Goal: Task Accomplishment & Management: Manage account settings

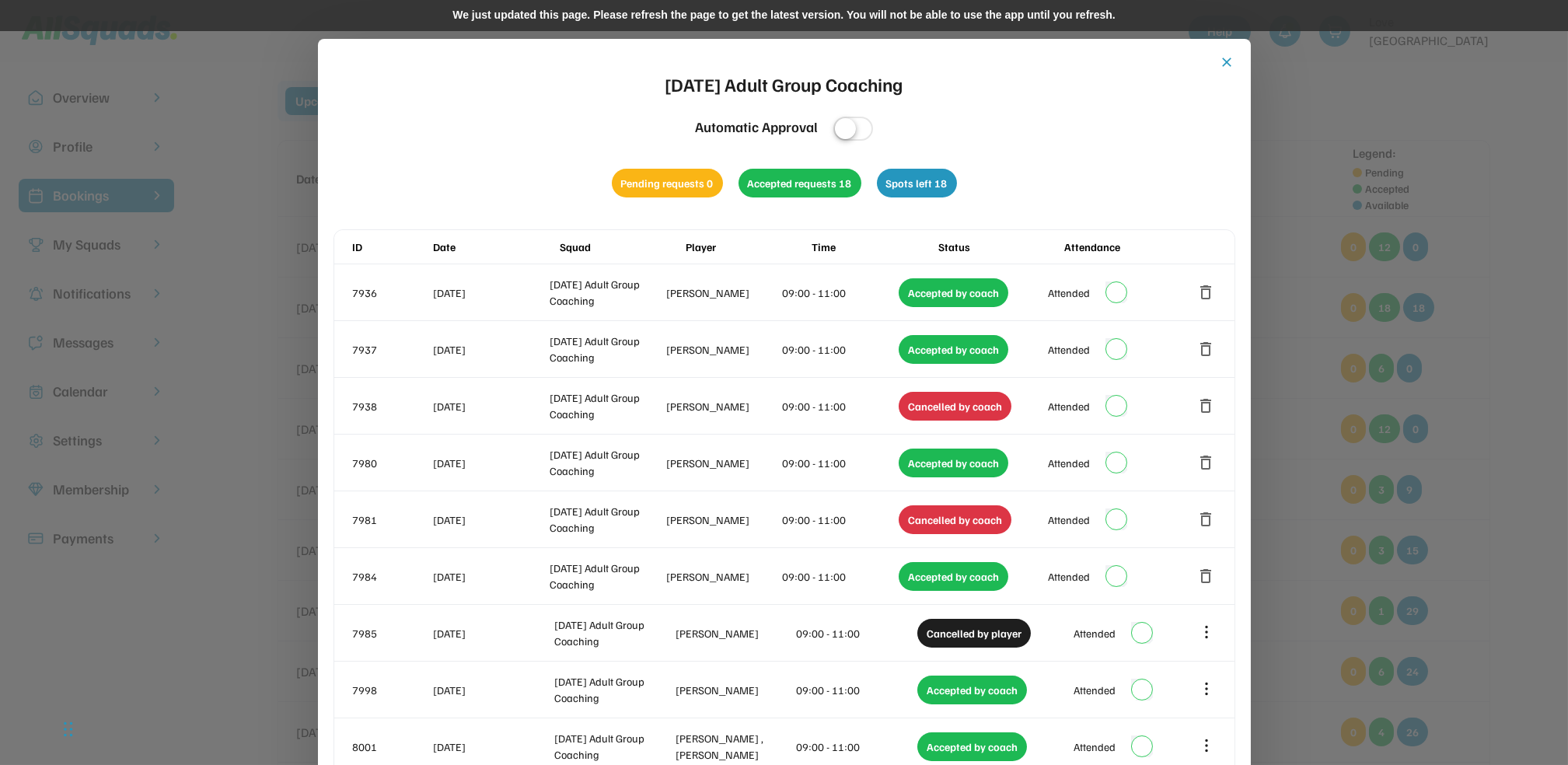
drag, startPoint x: 1225, startPoint y: 58, endPoint x: 777, endPoint y: 178, distance: 463.8
click at [1225, 58] on button "close" at bounding box center [1228, 61] width 16 height 16
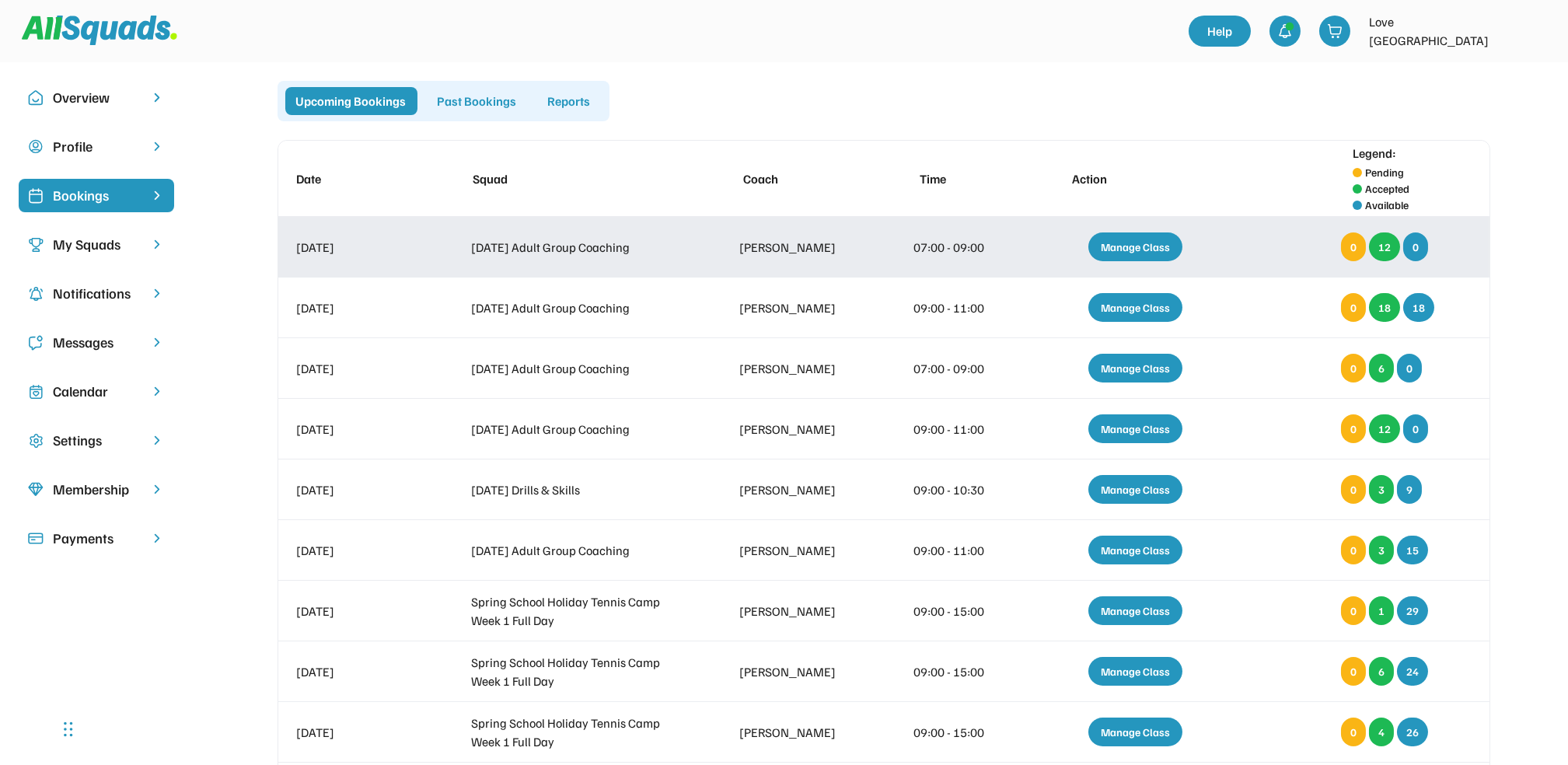
click at [1118, 248] on div "Manage Class" at bounding box center [1135, 247] width 94 height 29
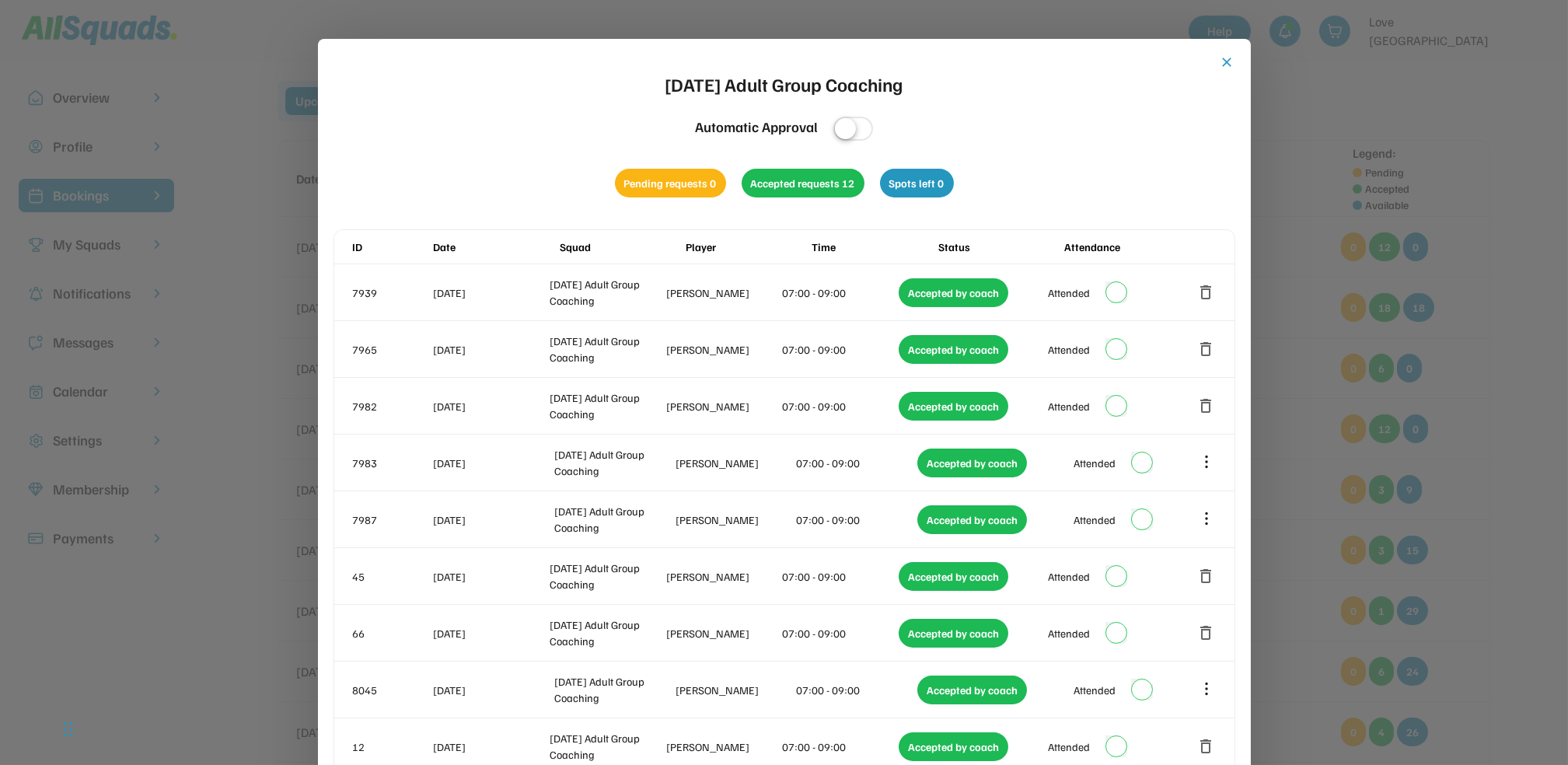
click at [1230, 61] on button "close" at bounding box center [1228, 61] width 16 height 16
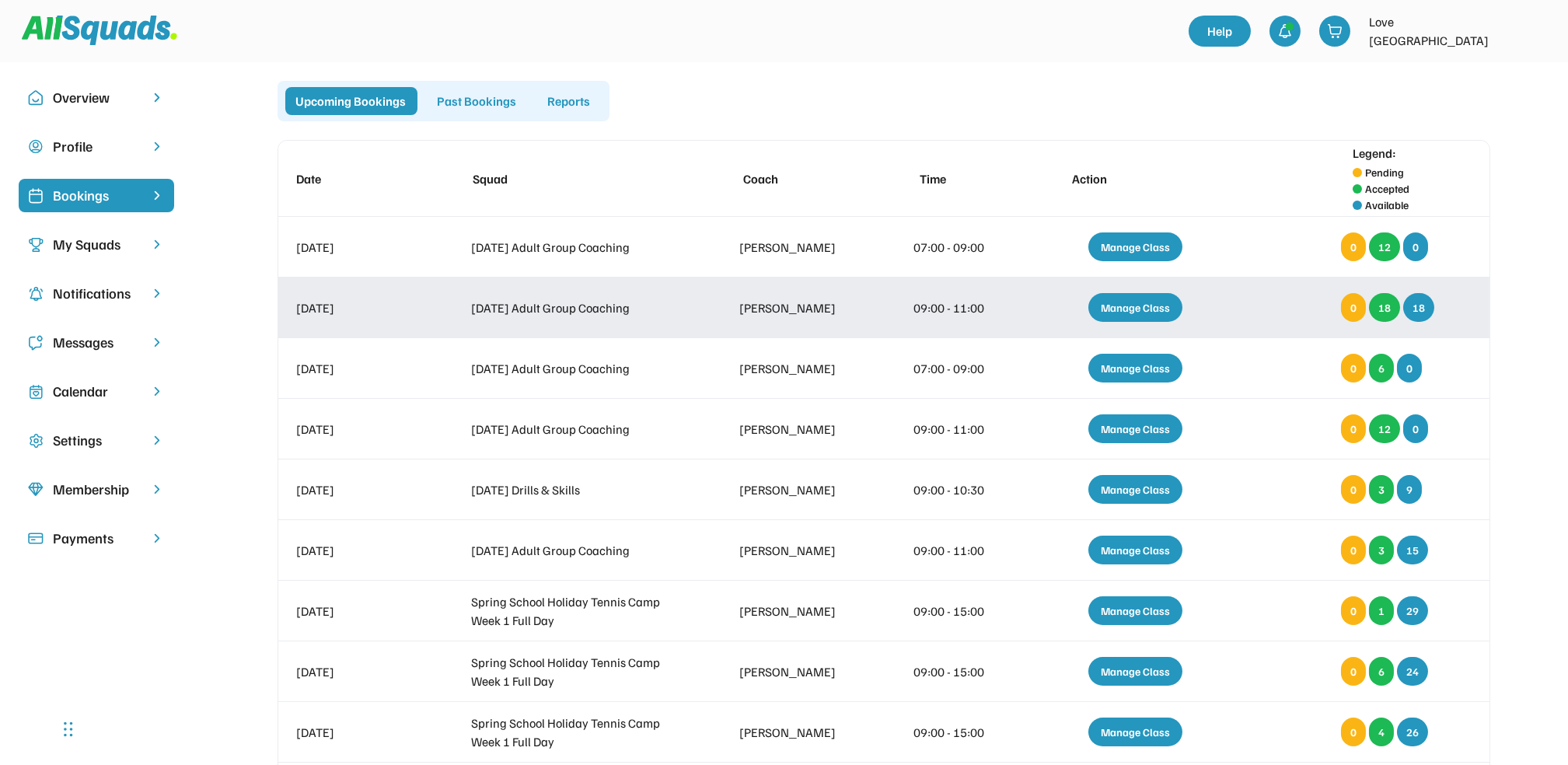
click at [1131, 300] on div "Manage Class" at bounding box center [1135, 307] width 94 height 29
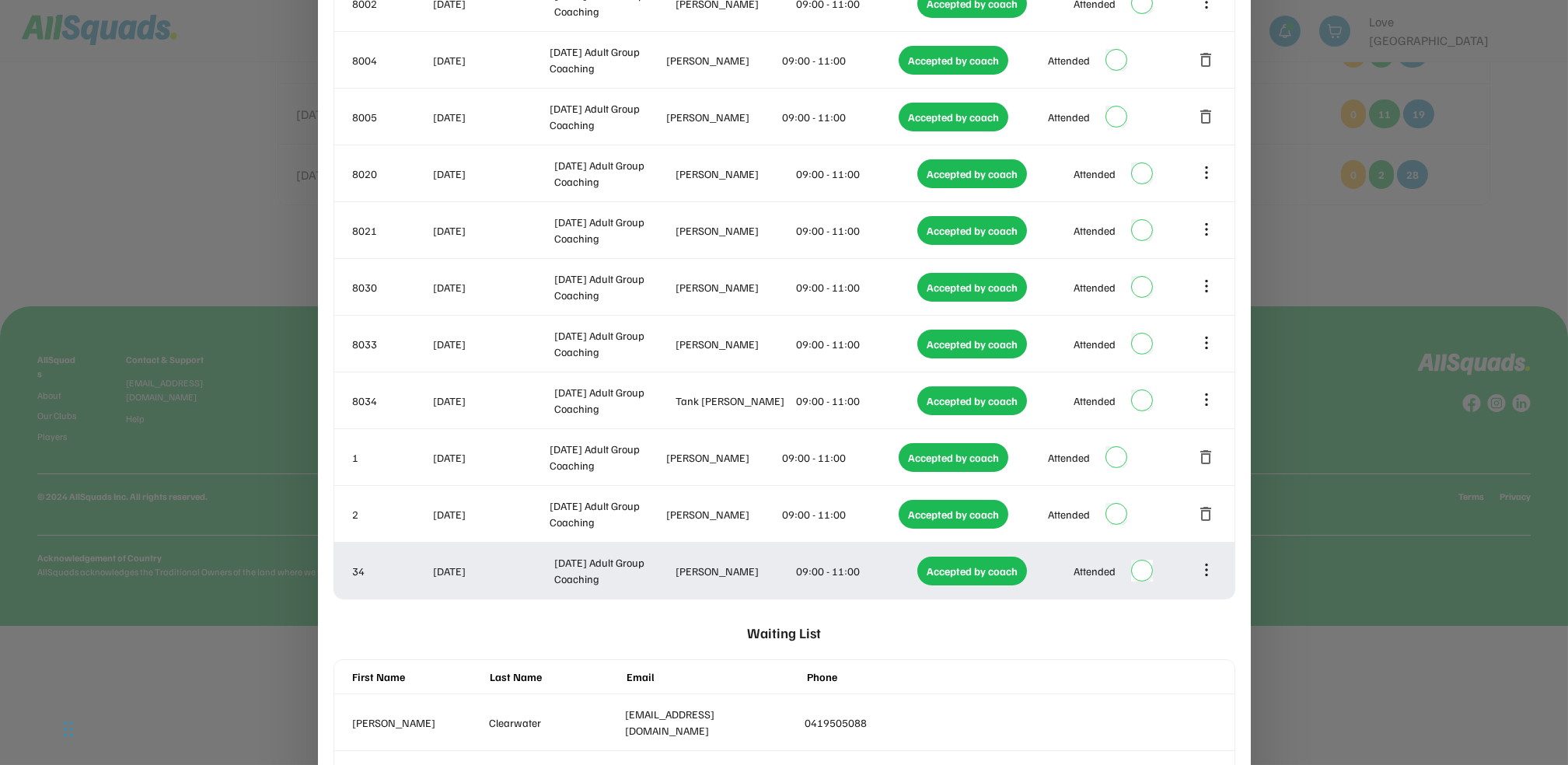
scroll to position [922, 0]
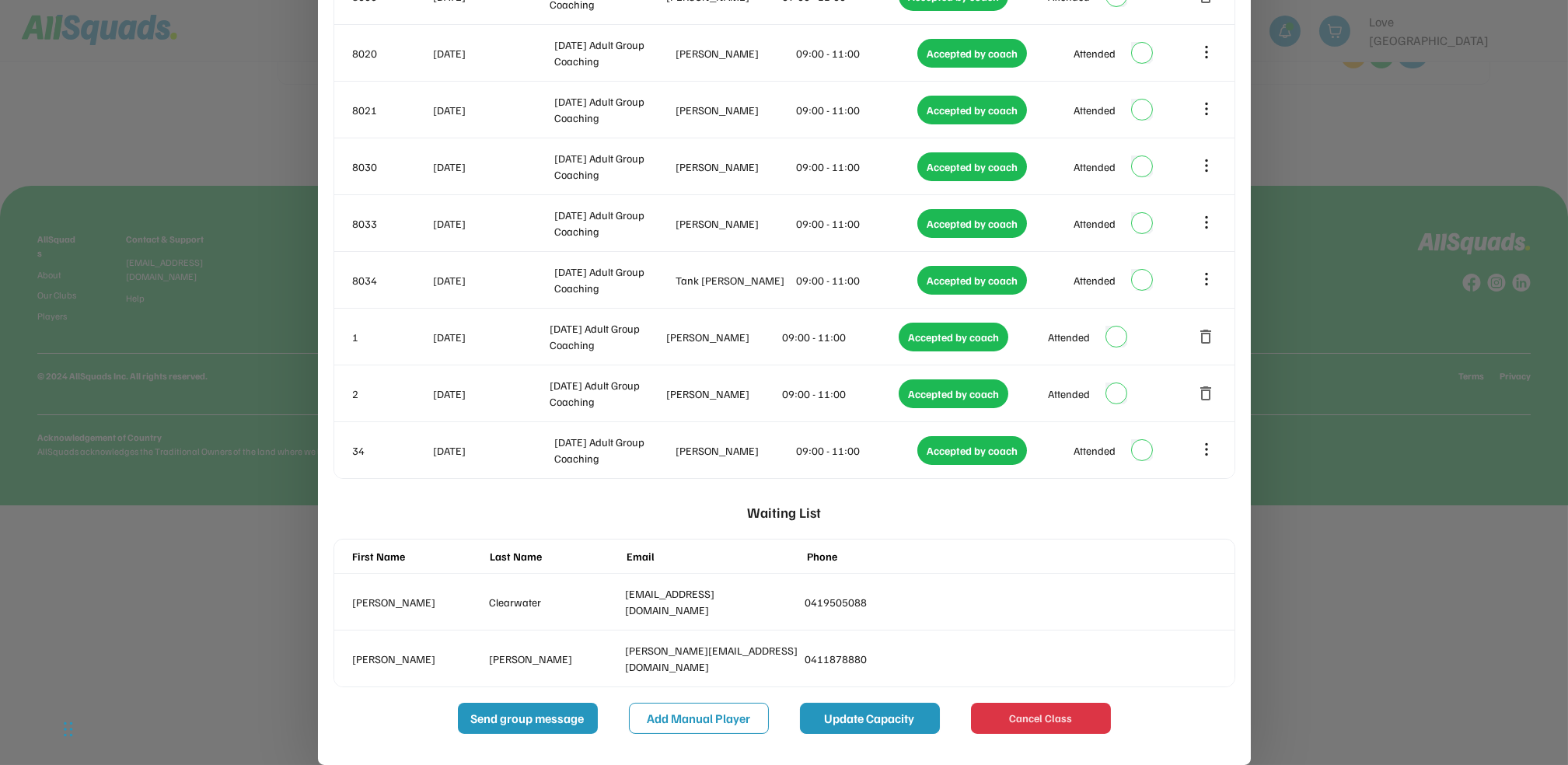
click at [818, 715] on button "Update Capacity" at bounding box center [870, 718] width 140 height 31
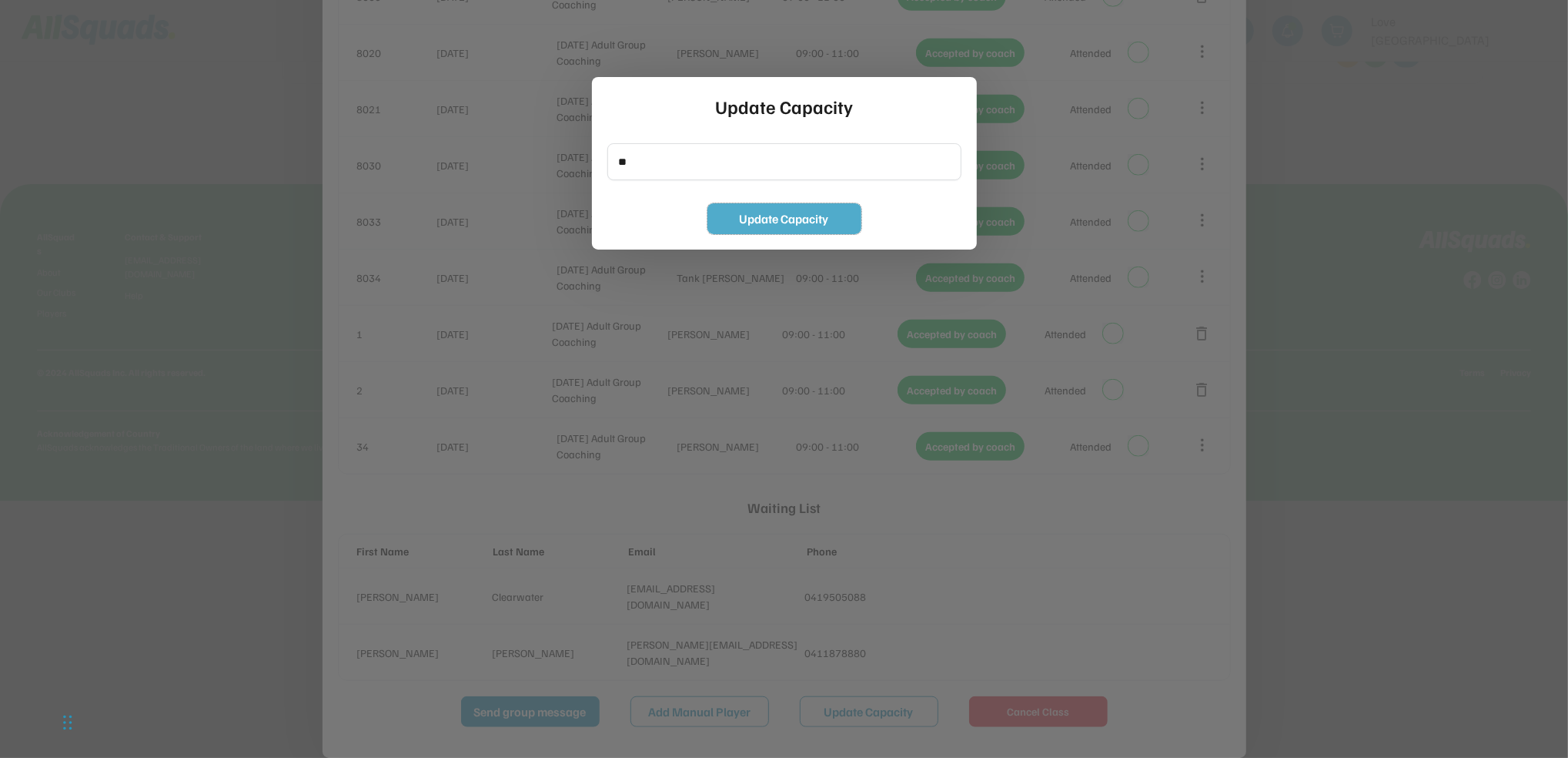
click at [758, 225] on button "Update Capacity" at bounding box center [784, 219] width 154 height 31
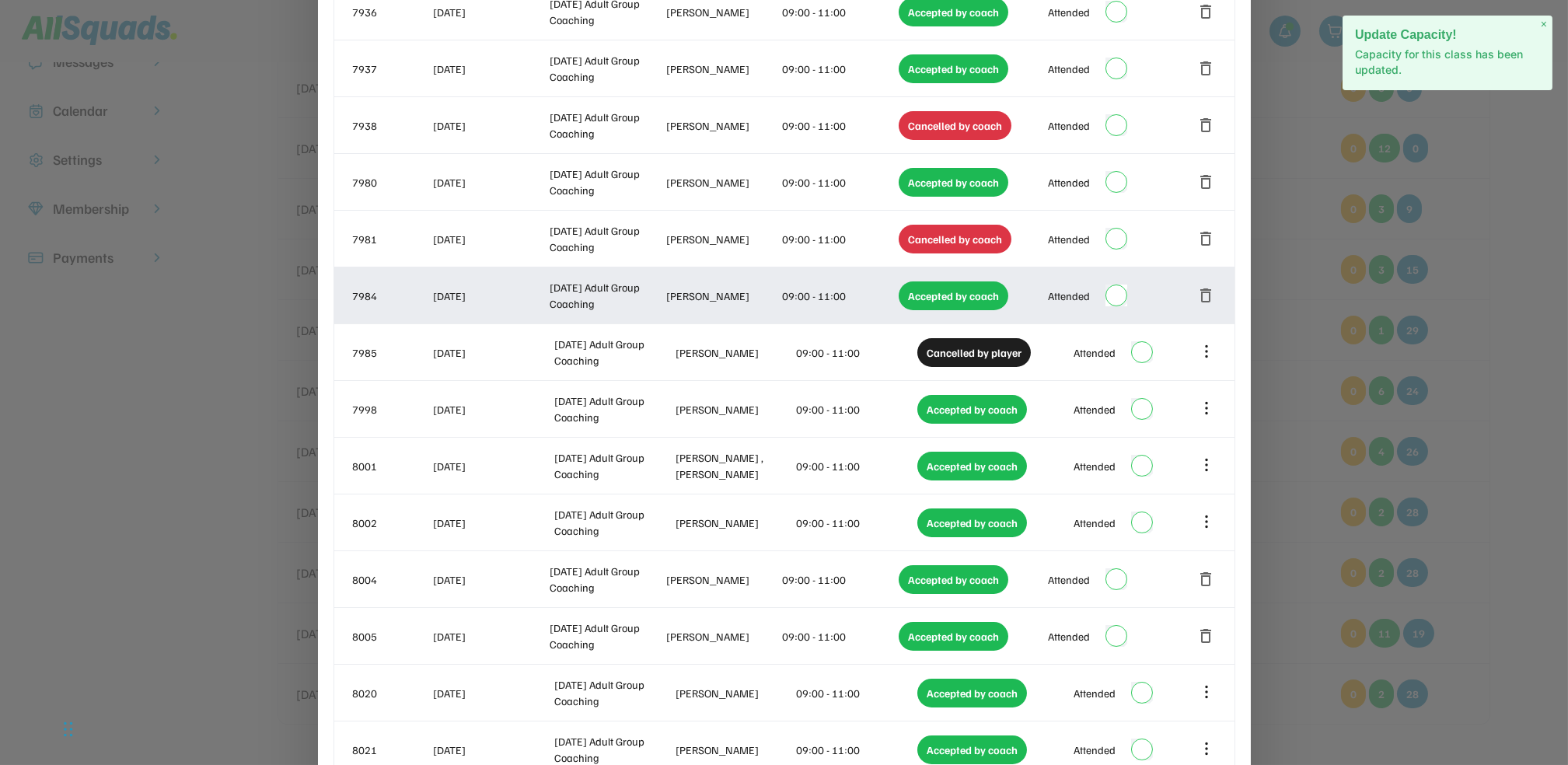
scroll to position [0, 0]
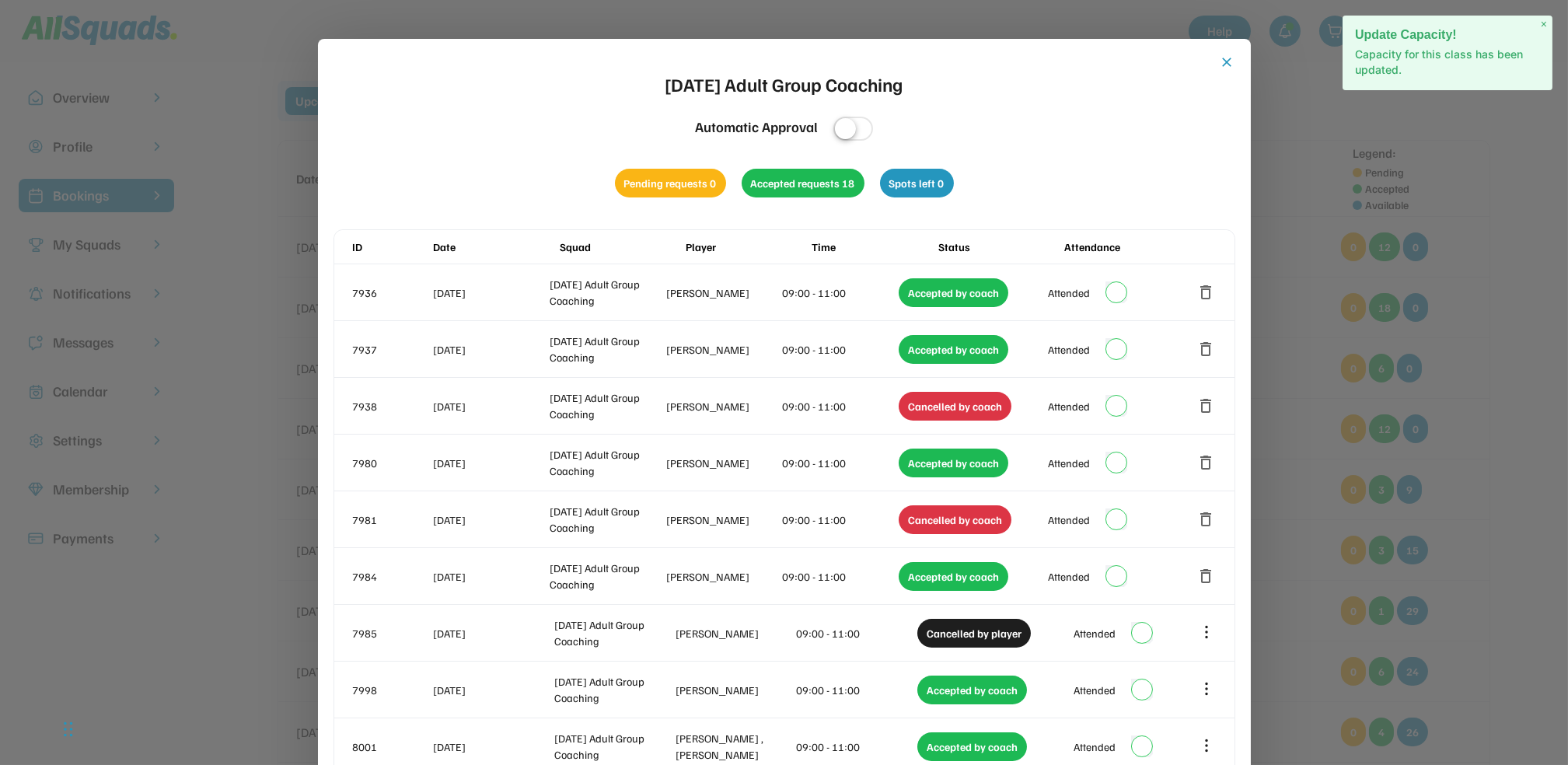
click at [1228, 68] on button "close" at bounding box center [1228, 61] width 16 height 16
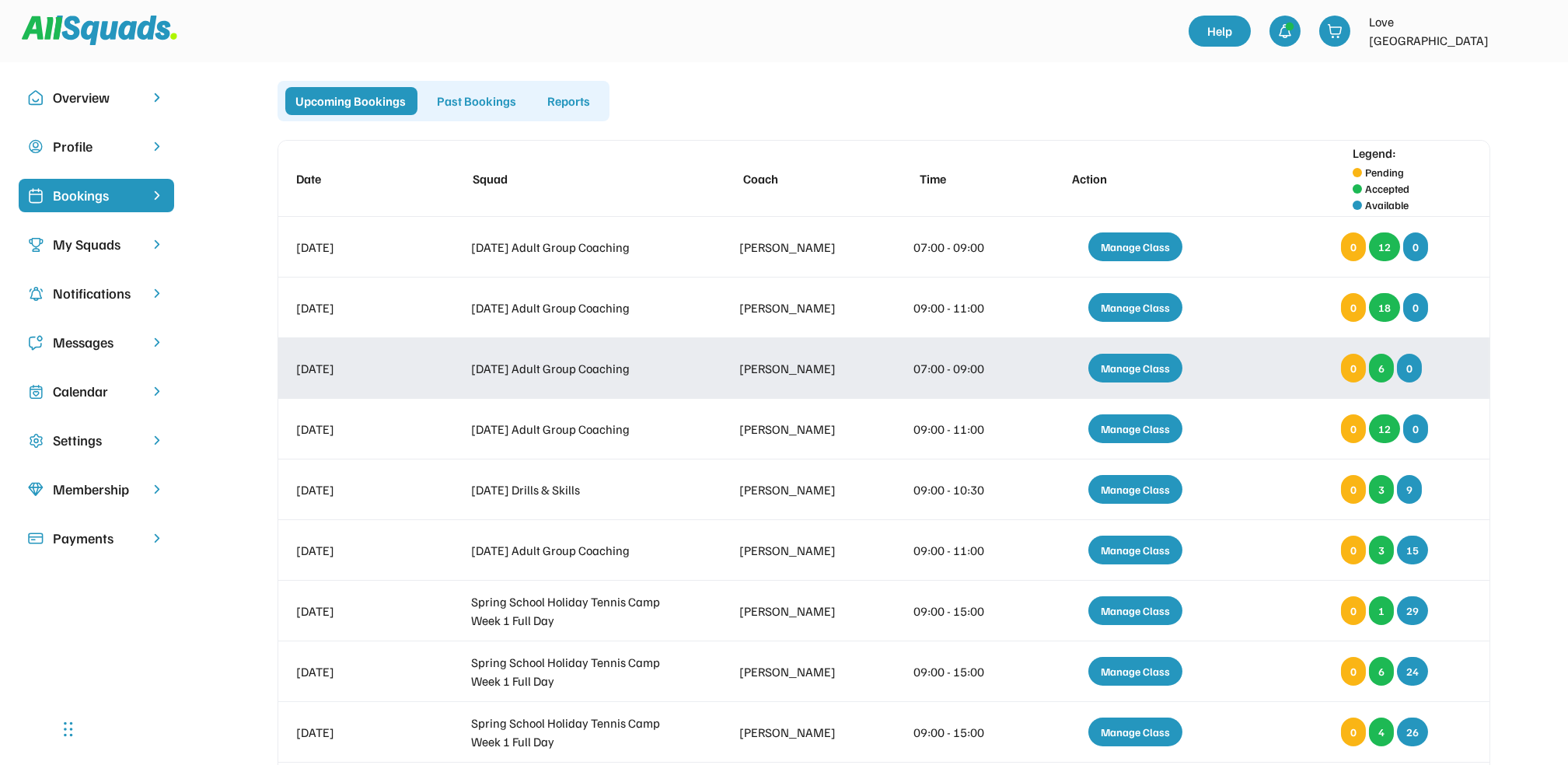
click at [1166, 366] on div "Manage Class" at bounding box center [1135, 367] width 94 height 29
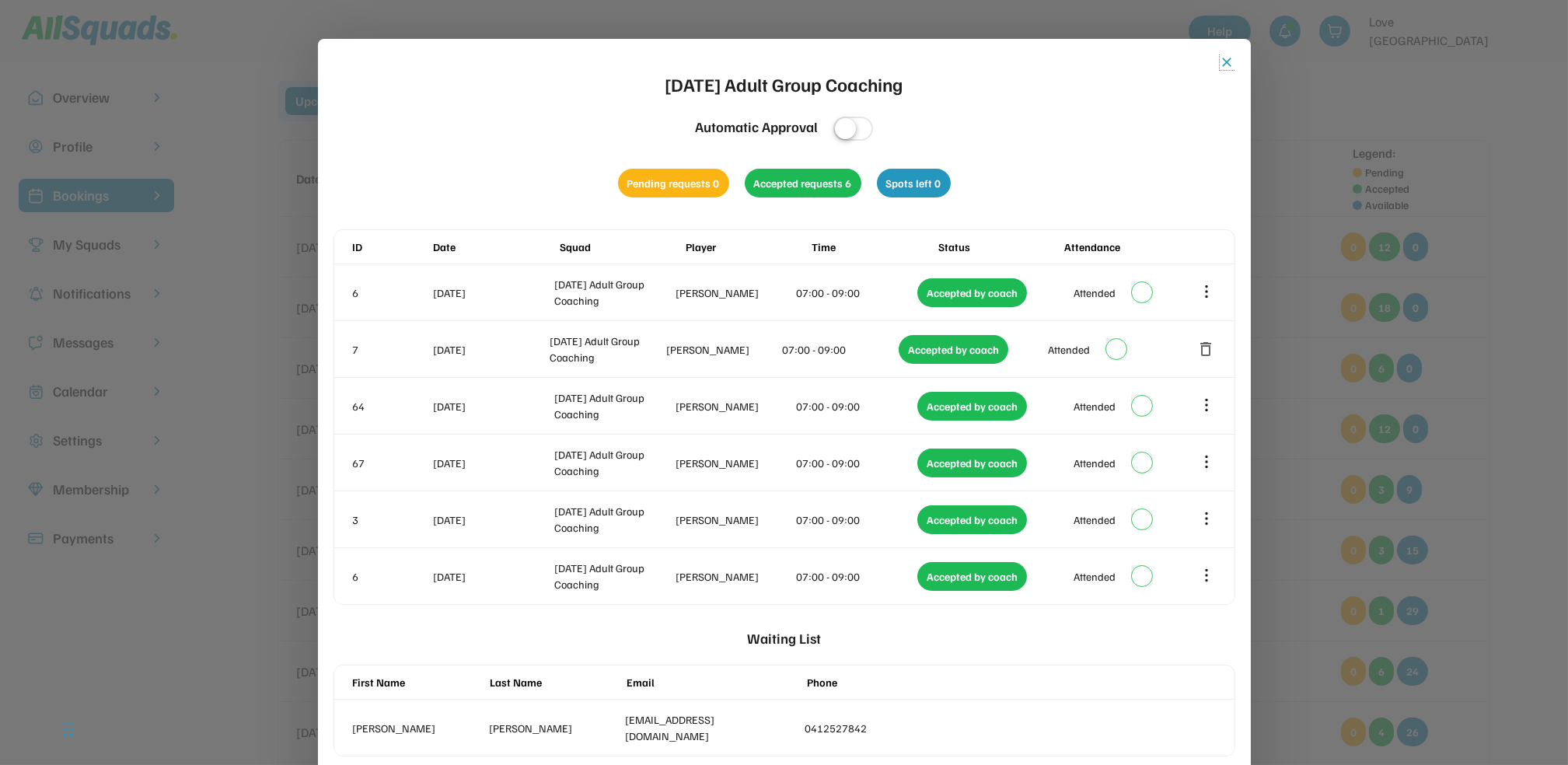
click at [1223, 61] on button "close" at bounding box center [1228, 61] width 16 height 16
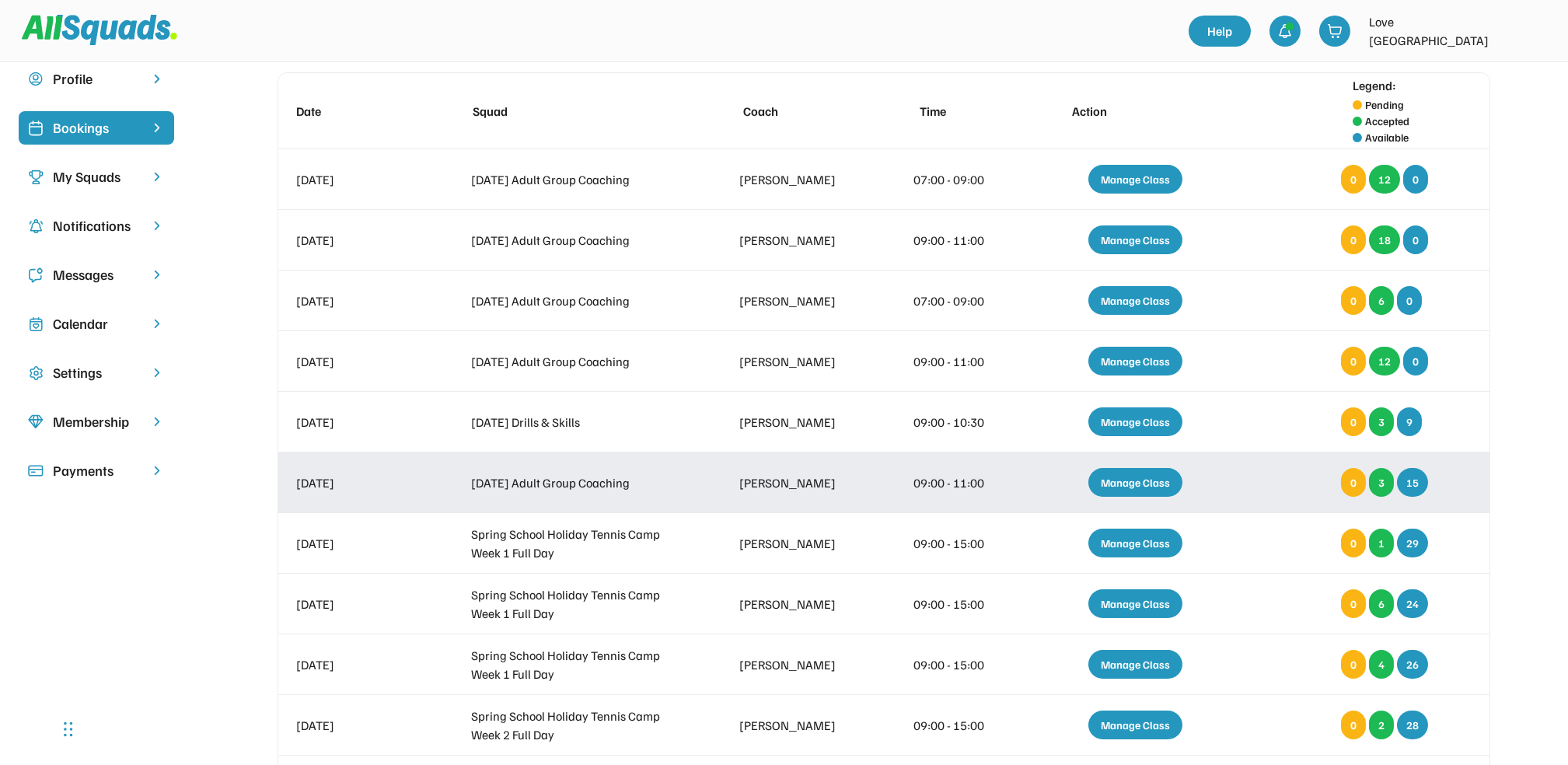
scroll to position [103, 0]
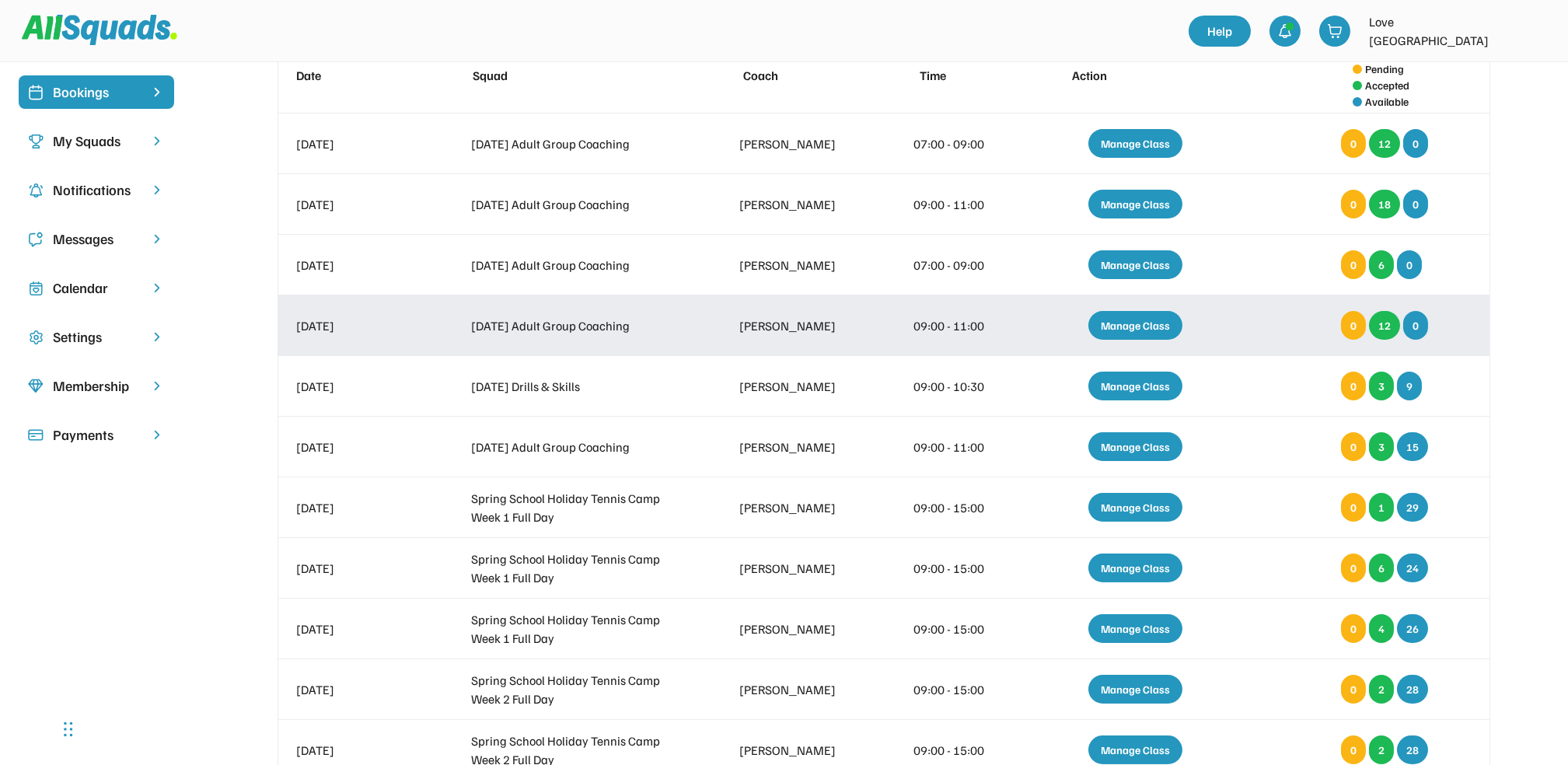
click at [1177, 312] on div "Manage Class" at bounding box center [1136, 326] width 110 height 44
click at [1167, 320] on div "Manage Class" at bounding box center [1135, 325] width 94 height 29
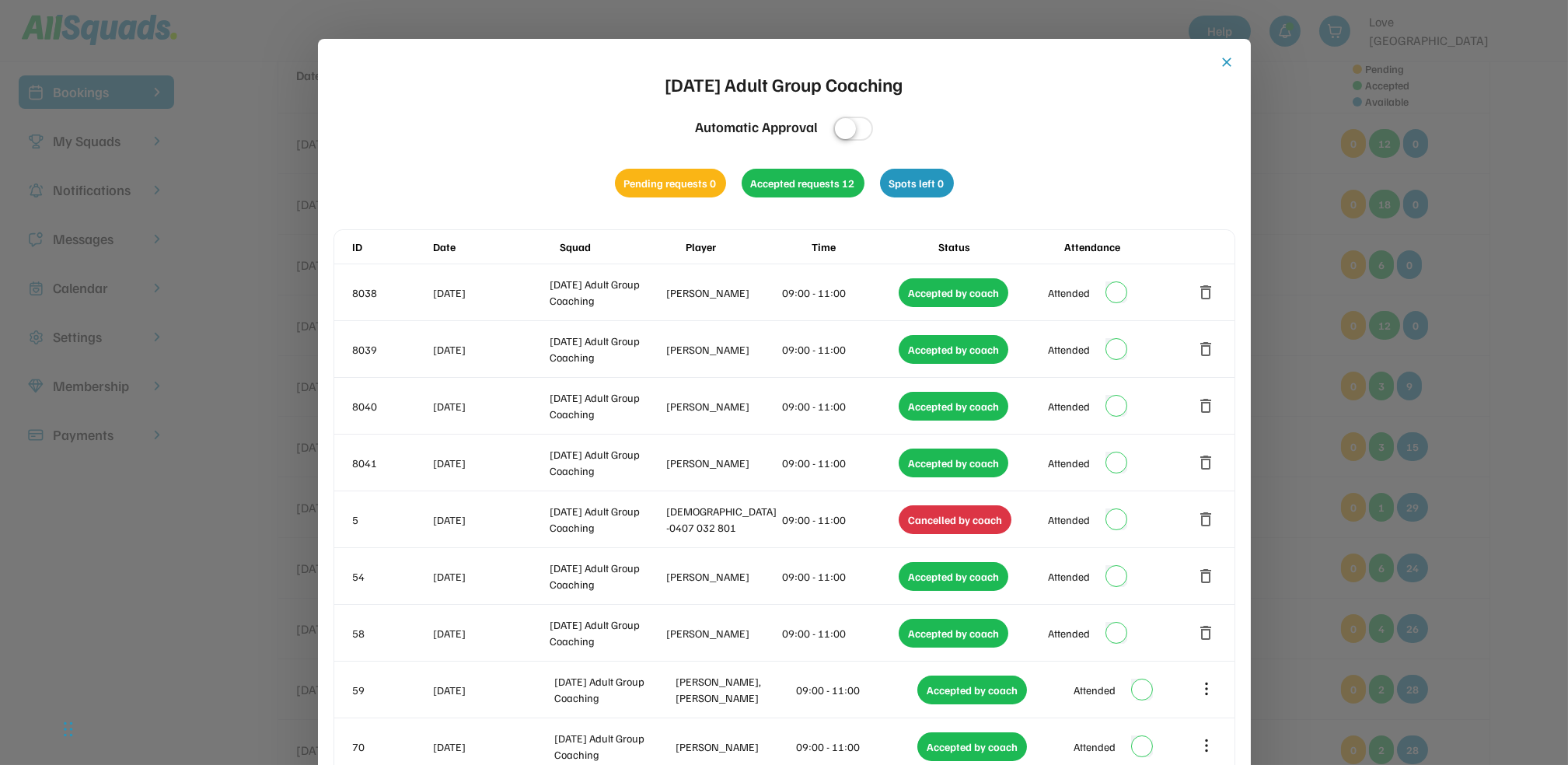
click at [1228, 69] on button "close" at bounding box center [1228, 61] width 16 height 16
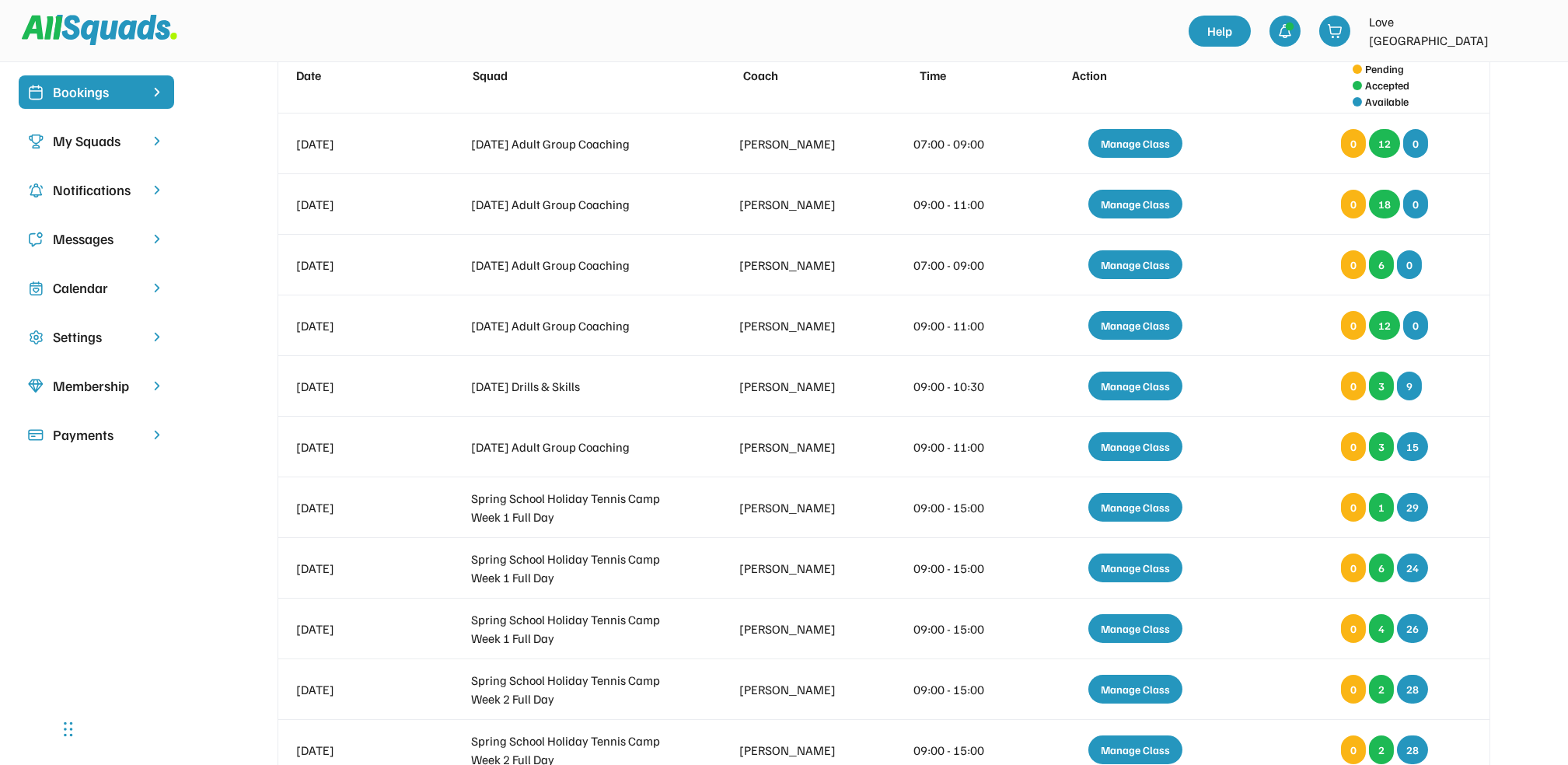
click at [98, 293] on div "Calendar" at bounding box center [96, 288] width 87 height 21
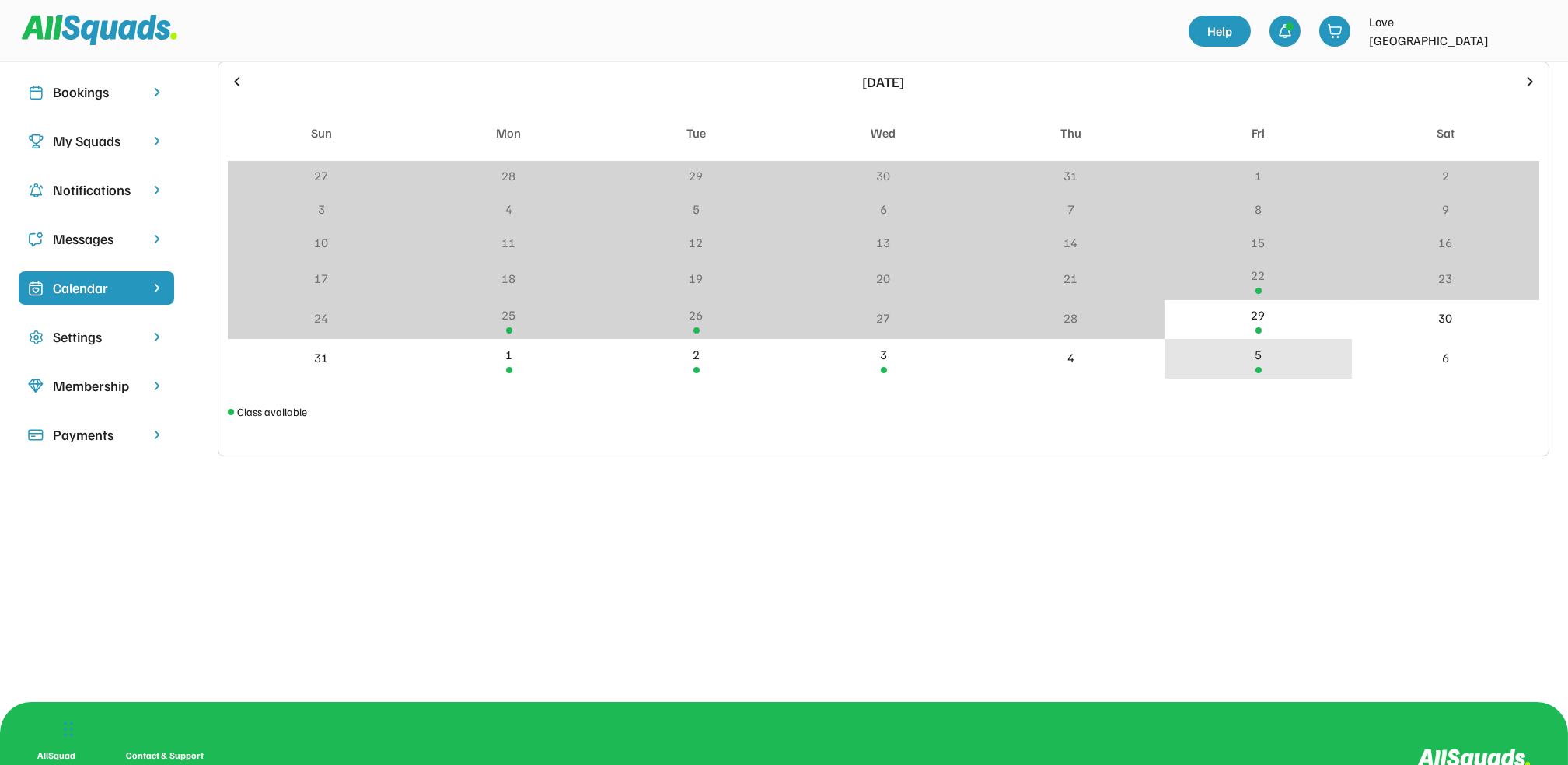
click at [1258, 357] on div "5" at bounding box center [1258, 354] width 7 height 19
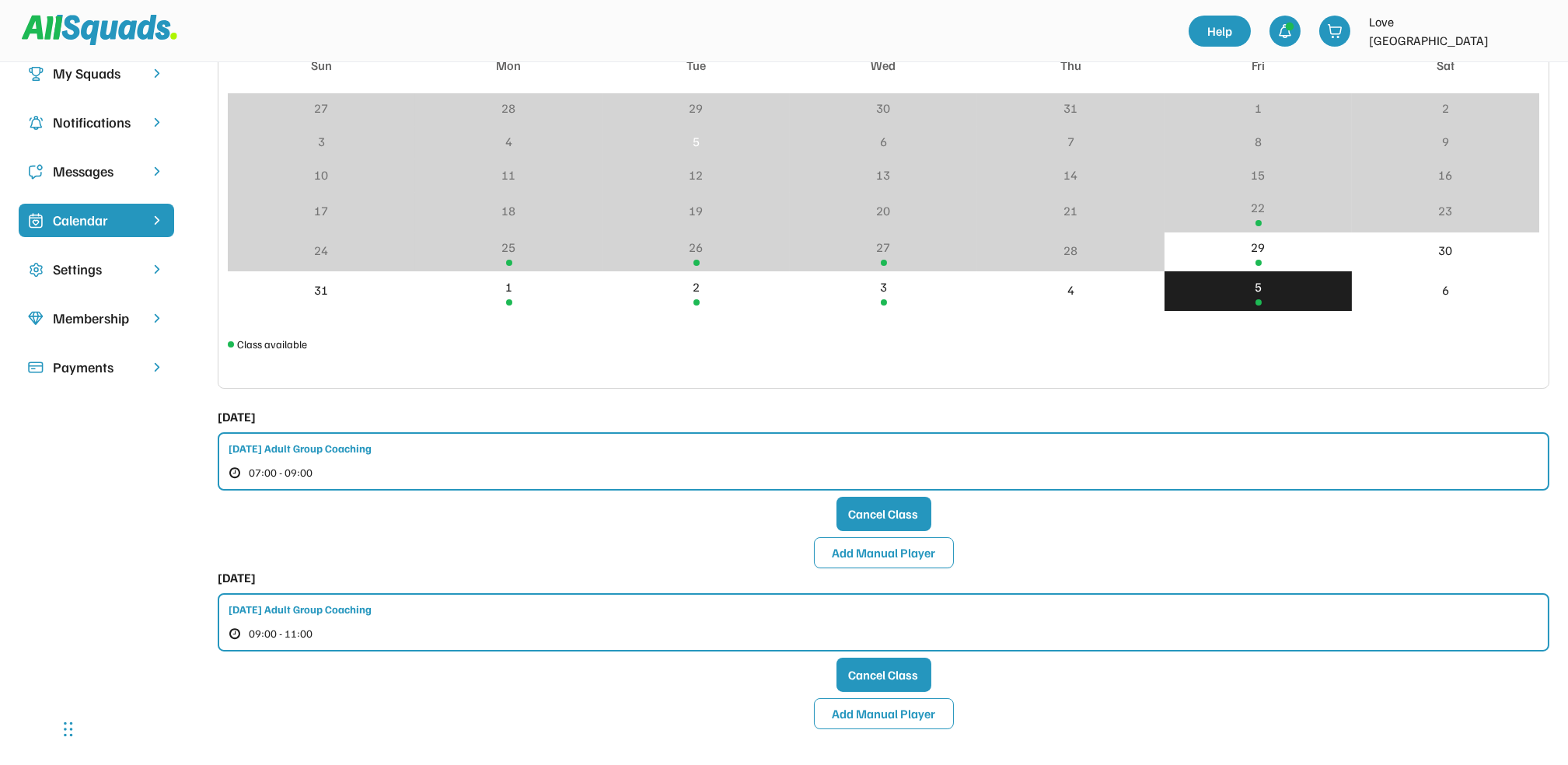
scroll to position [207, 0]
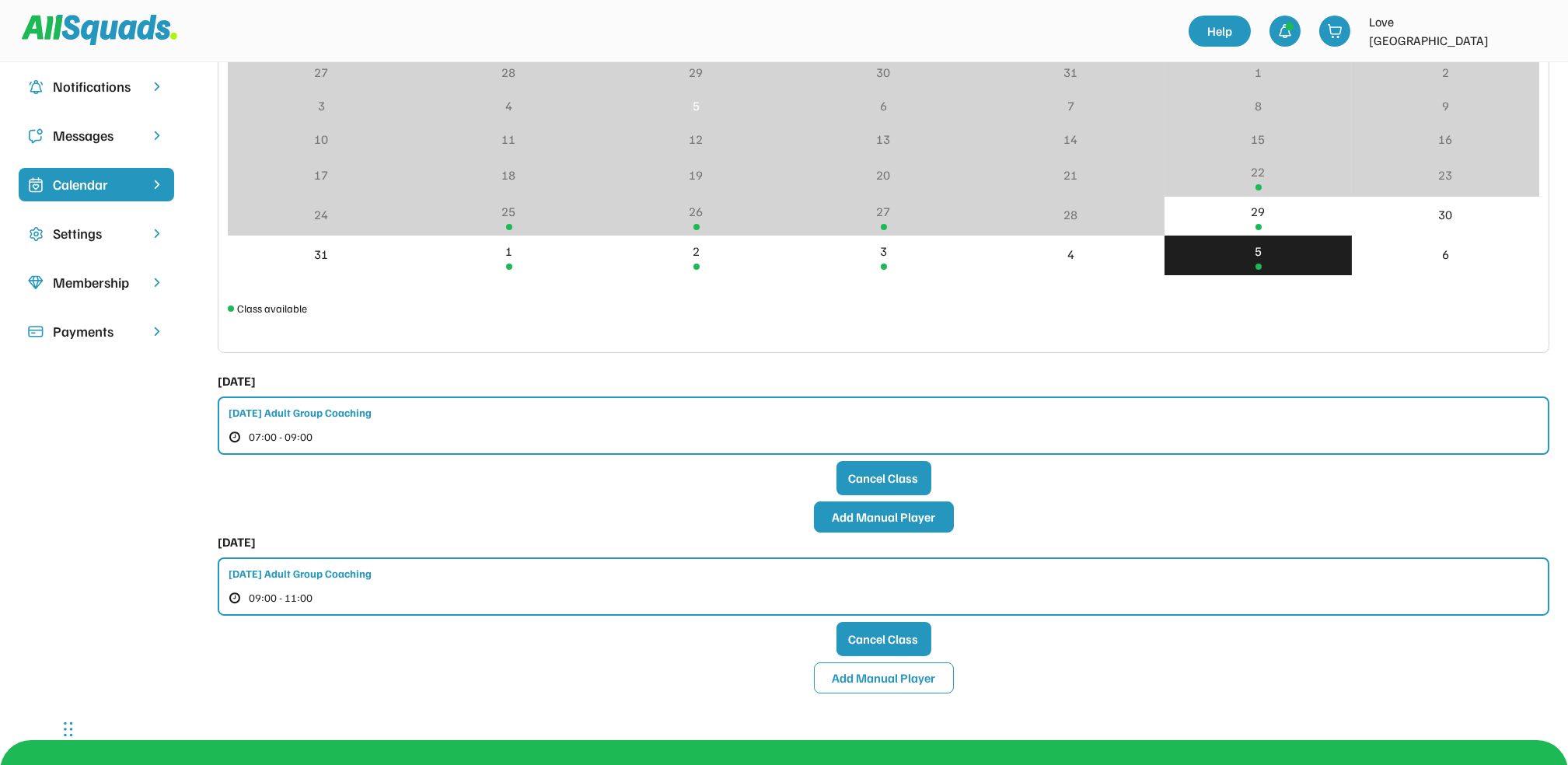
click at [896, 518] on button "Add Manual Player" at bounding box center [884, 517] width 140 height 31
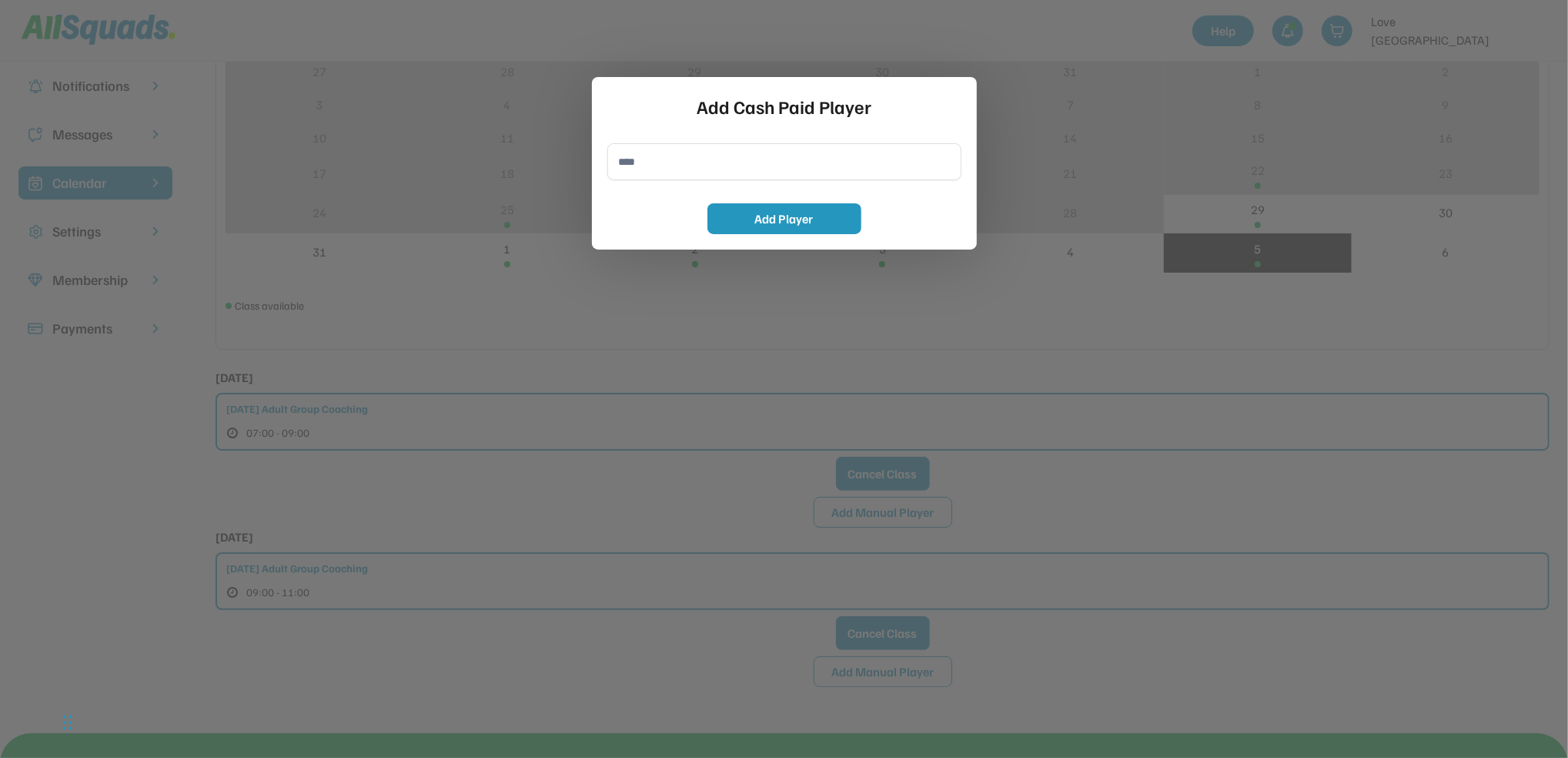
click at [672, 168] on input "input" at bounding box center [784, 162] width 354 height 37
type input "**********"
click at [740, 222] on button "Add Player" at bounding box center [784, 219] width 154 height 31
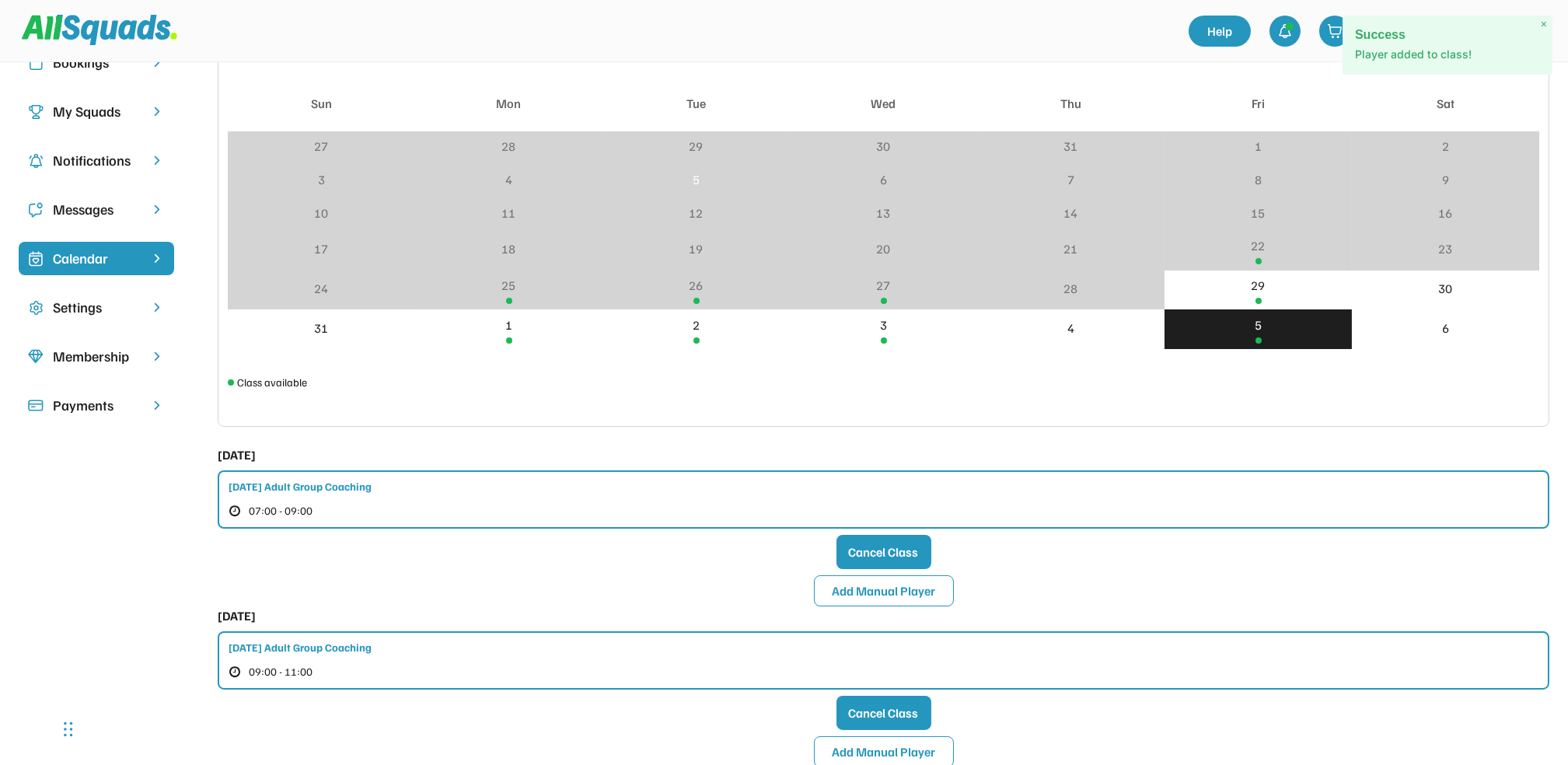
scroll to position [0, 0]
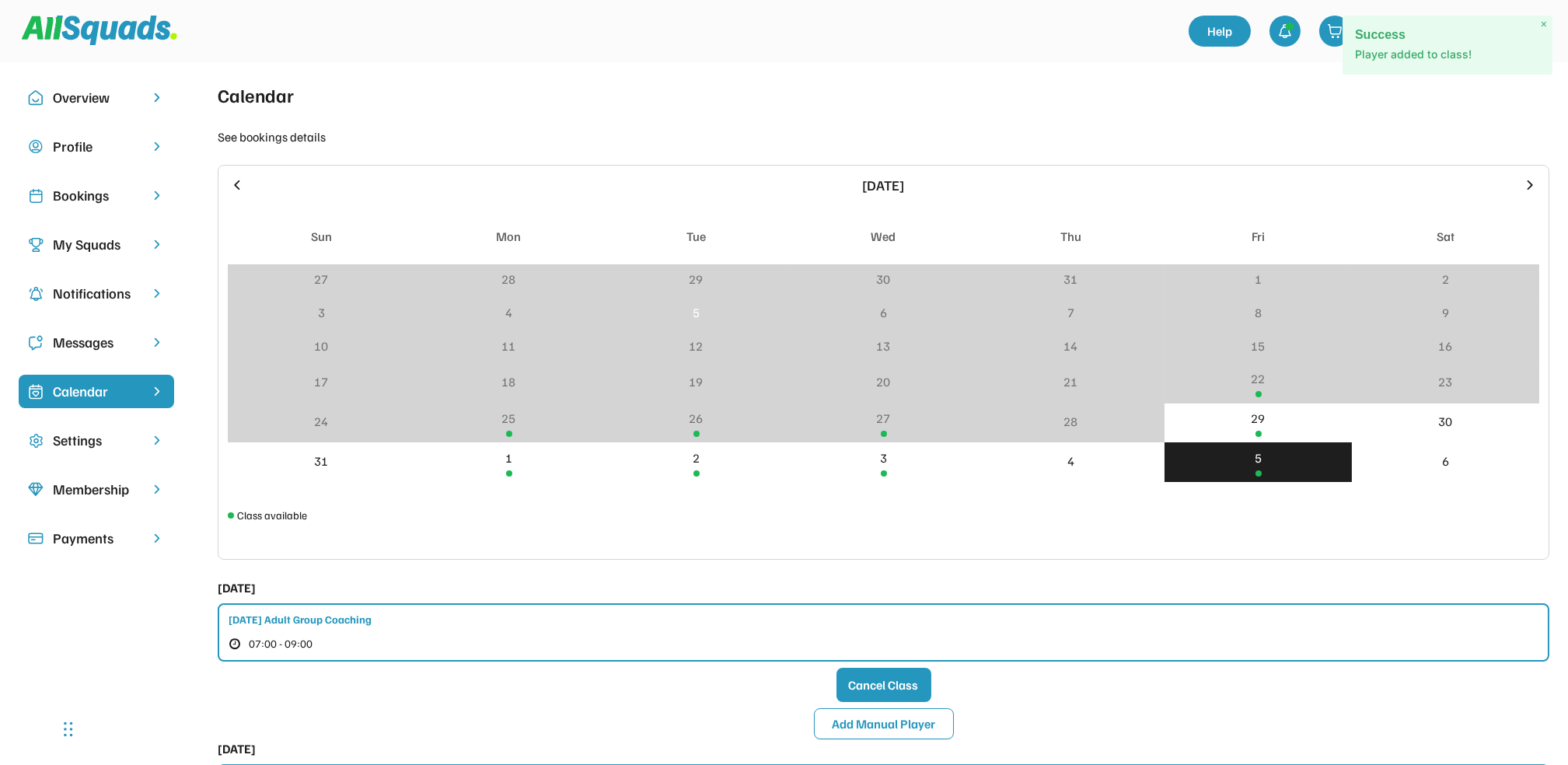
click at [103, 191] on div "Bookings" at bounding box center [96, 196] width 87 height 21
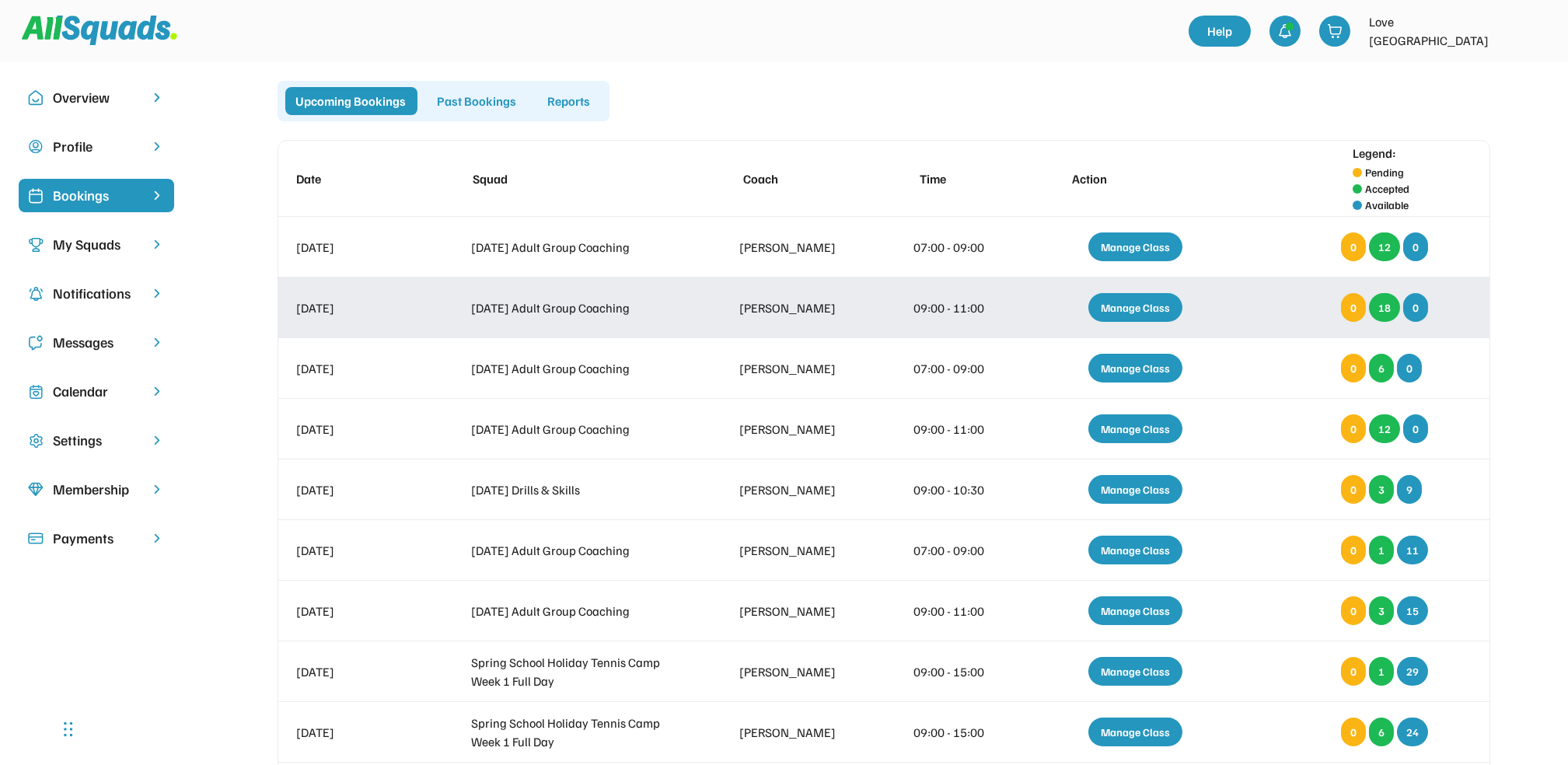
click at [1126, 299] on div "Manage Class" at bounding box center [1135, 307] width 94 height 29
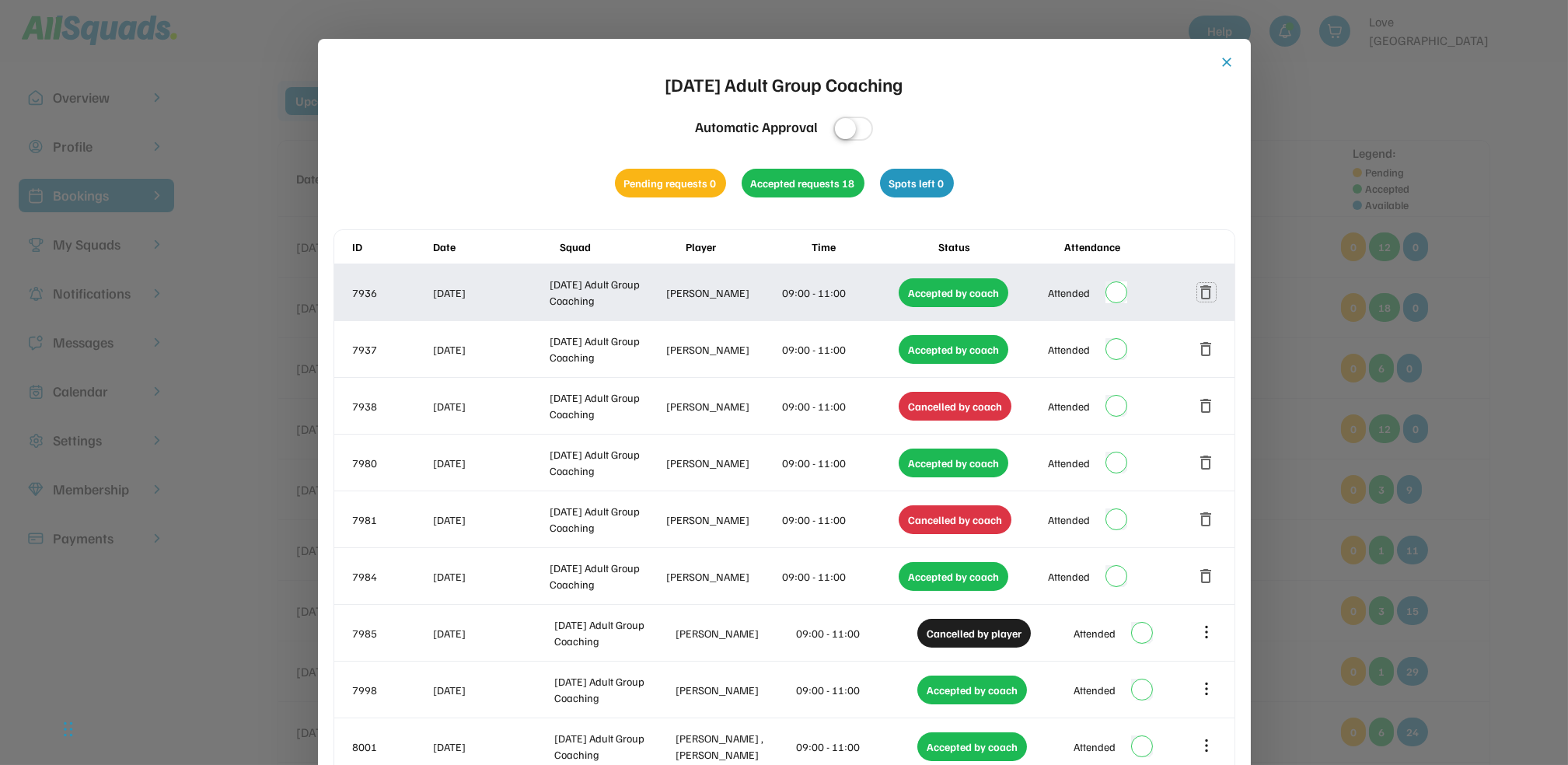
click at [1201, 291] on button "delete" at bounding box center [1206, 292] width 19 height 19
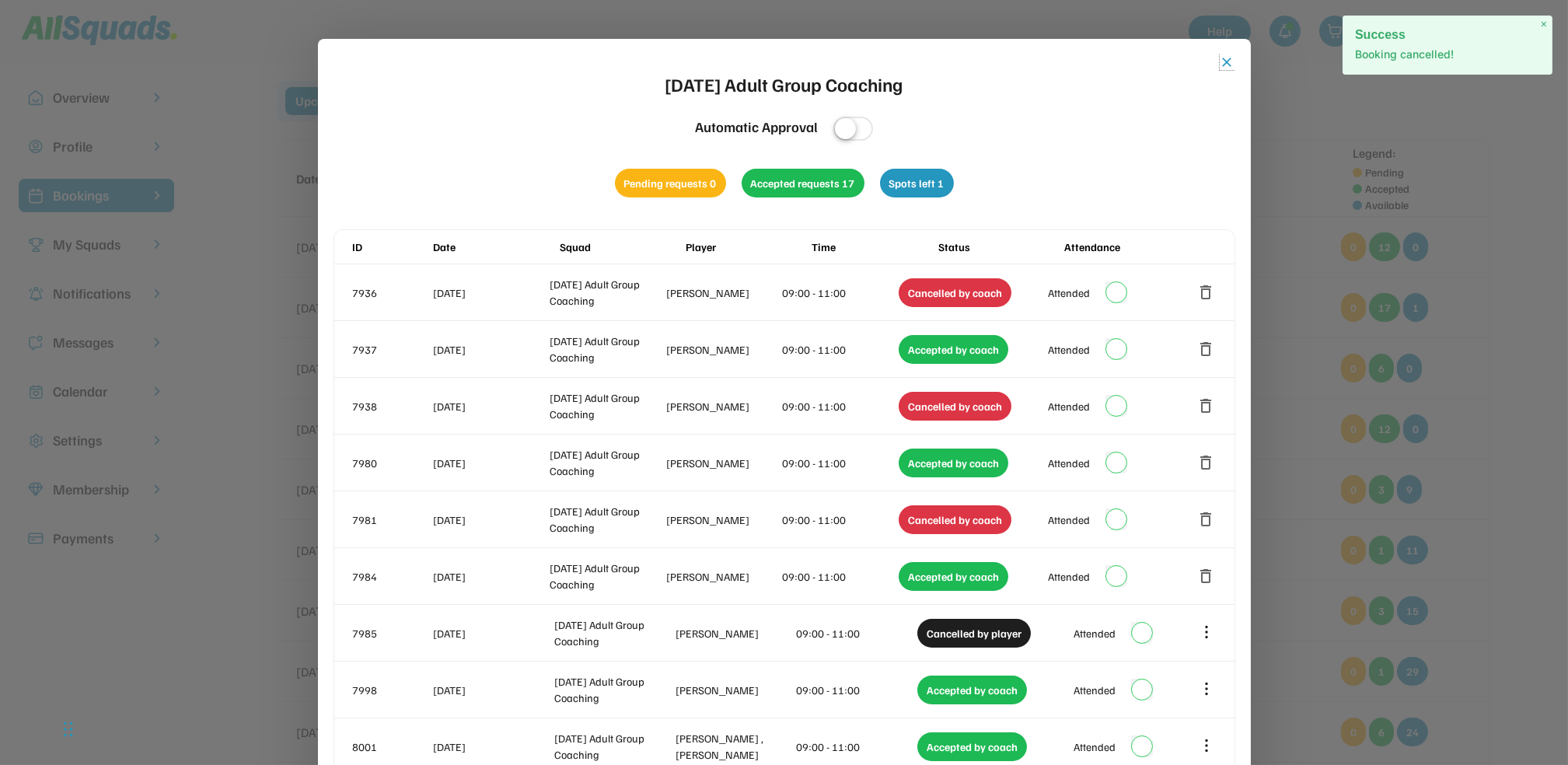
click at [1225, 62] on button "close" at bounding box center [1228, 61] width 16 height 16
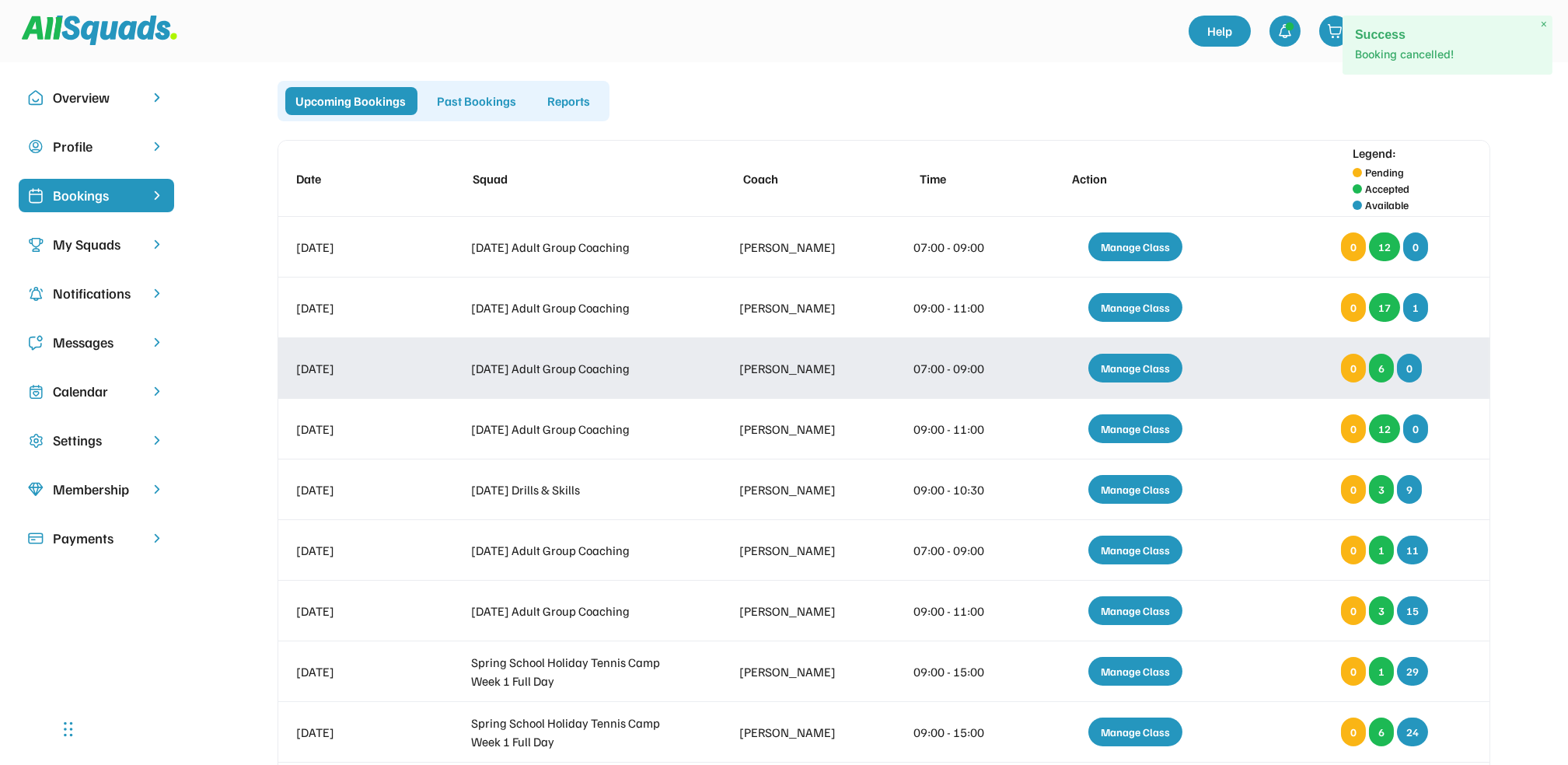
scroll to position [103, 0]
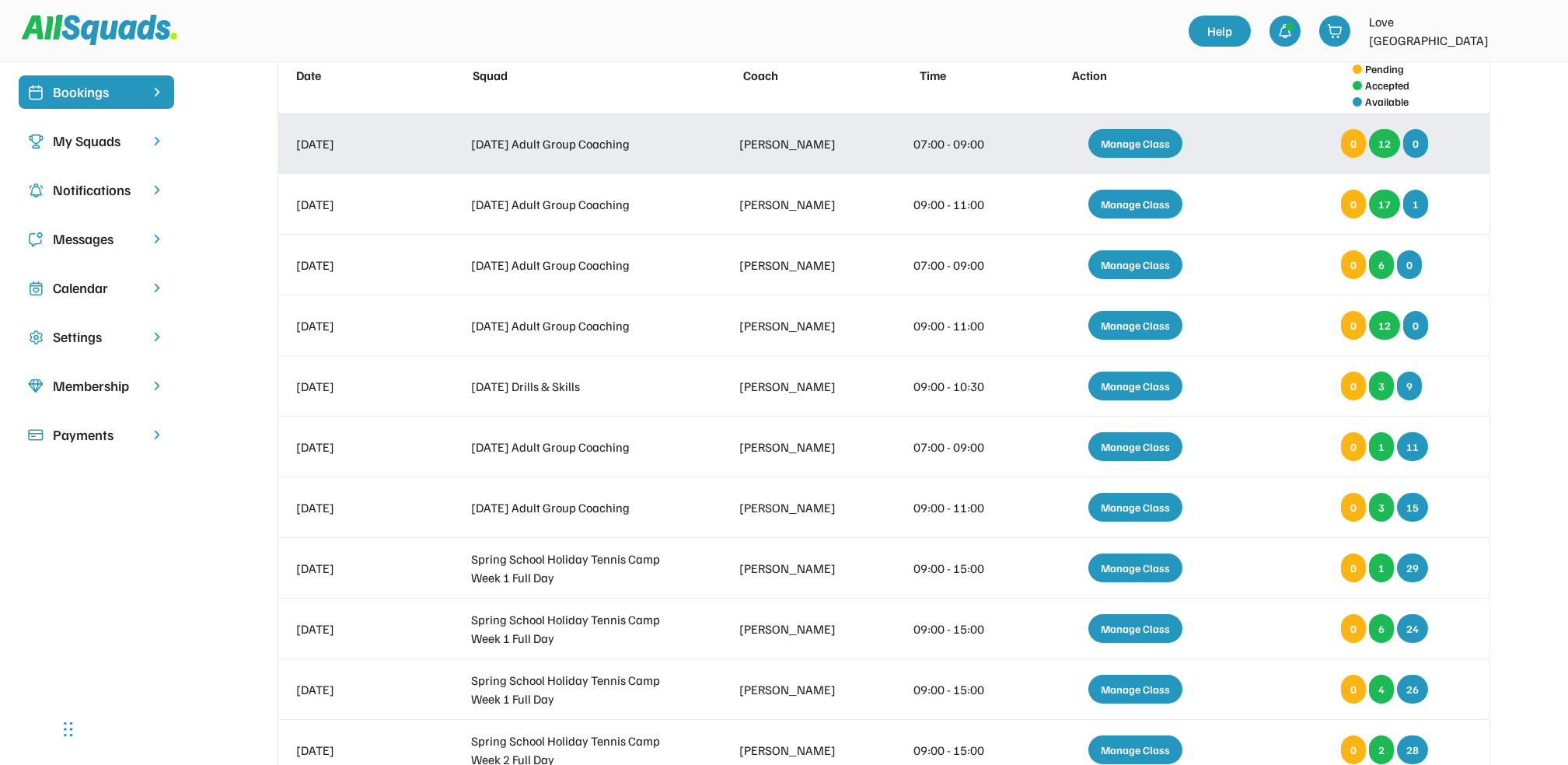
click at [1137, 138] on div "Manage Class" at bounding box center [1135, 143] width 94 height 29
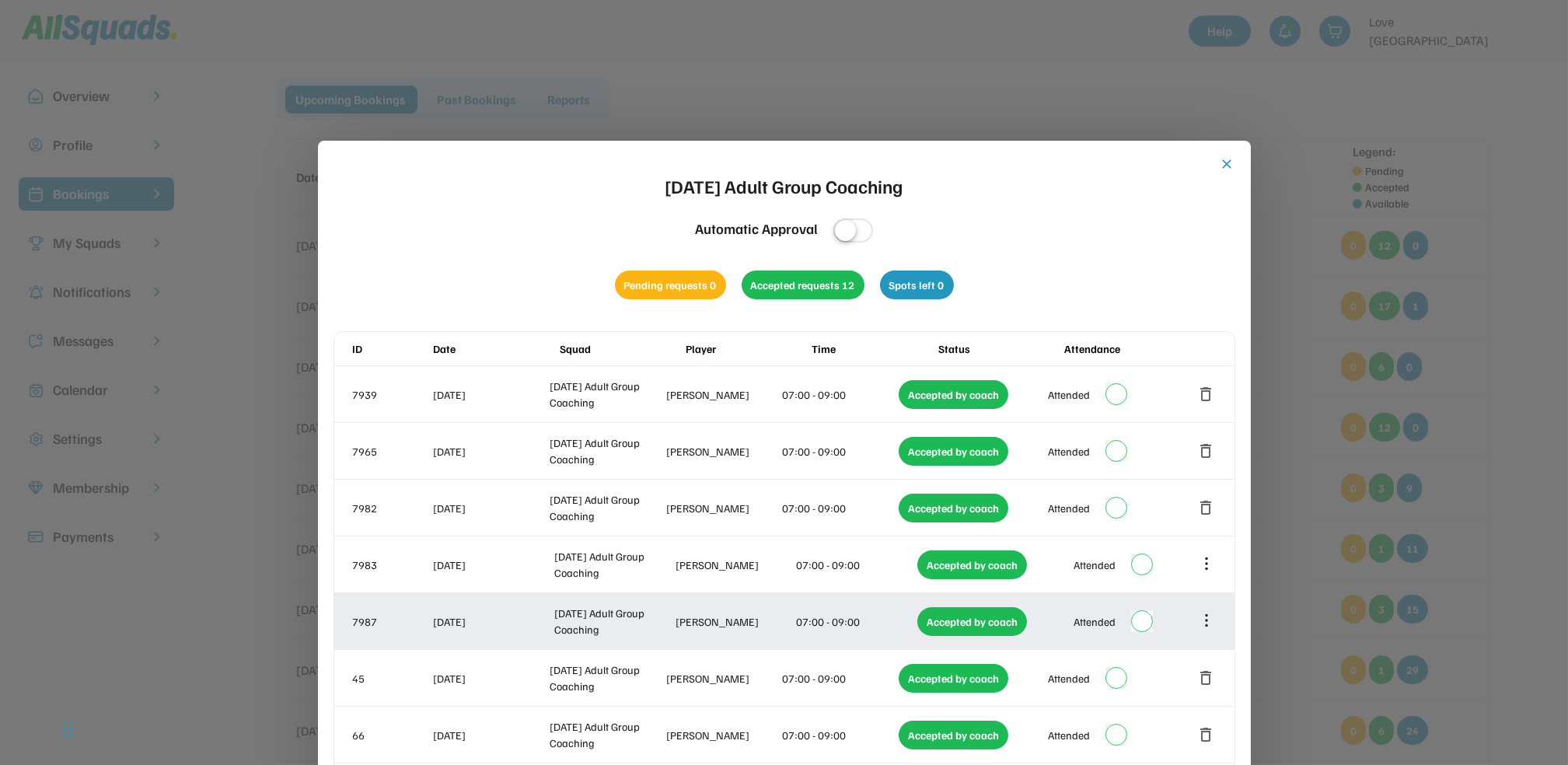
scroll to position [0, 0]
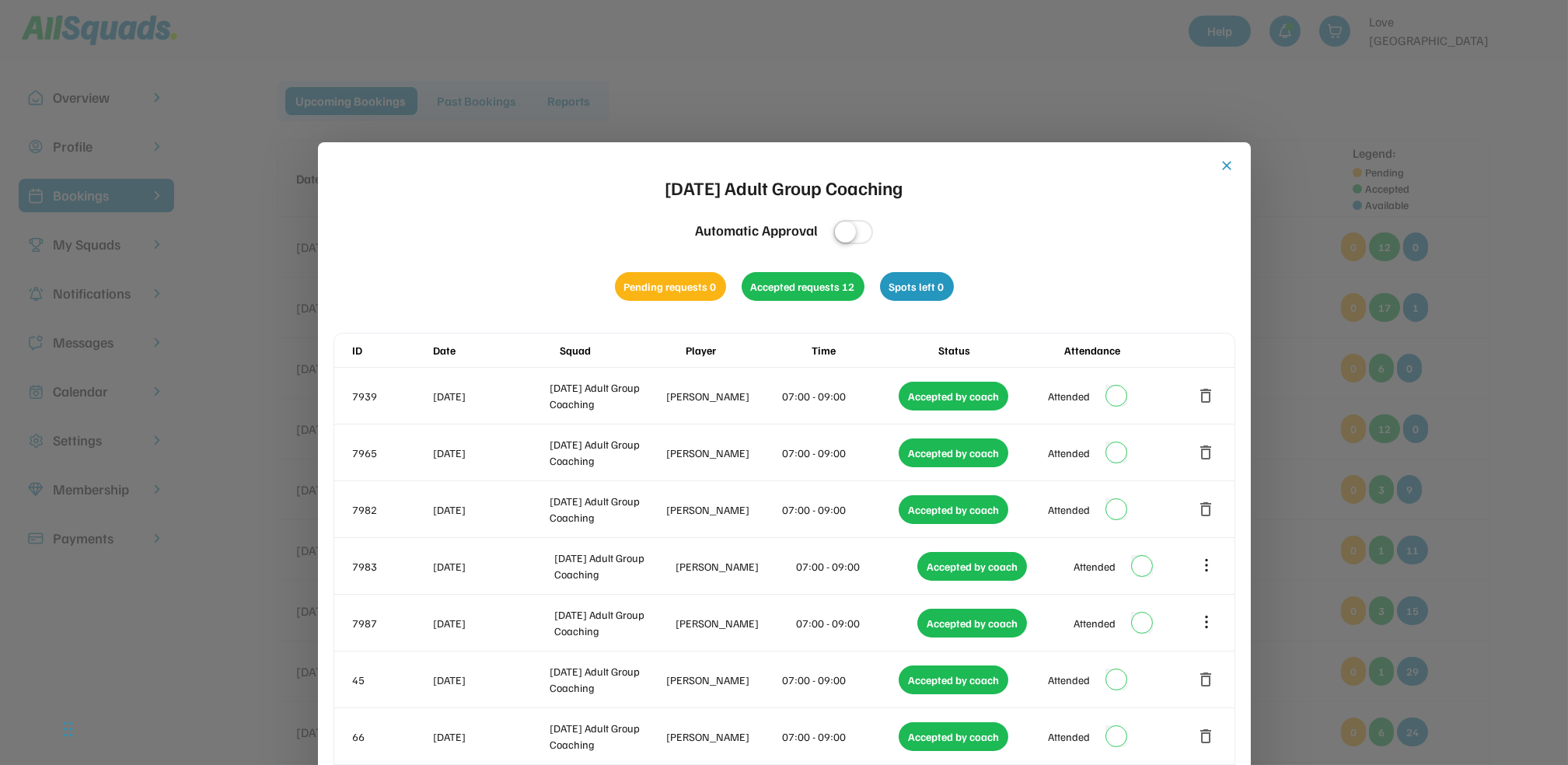
click at [1223, 166] on button "close" at bounding box center [1228, 165] width 16 height 16
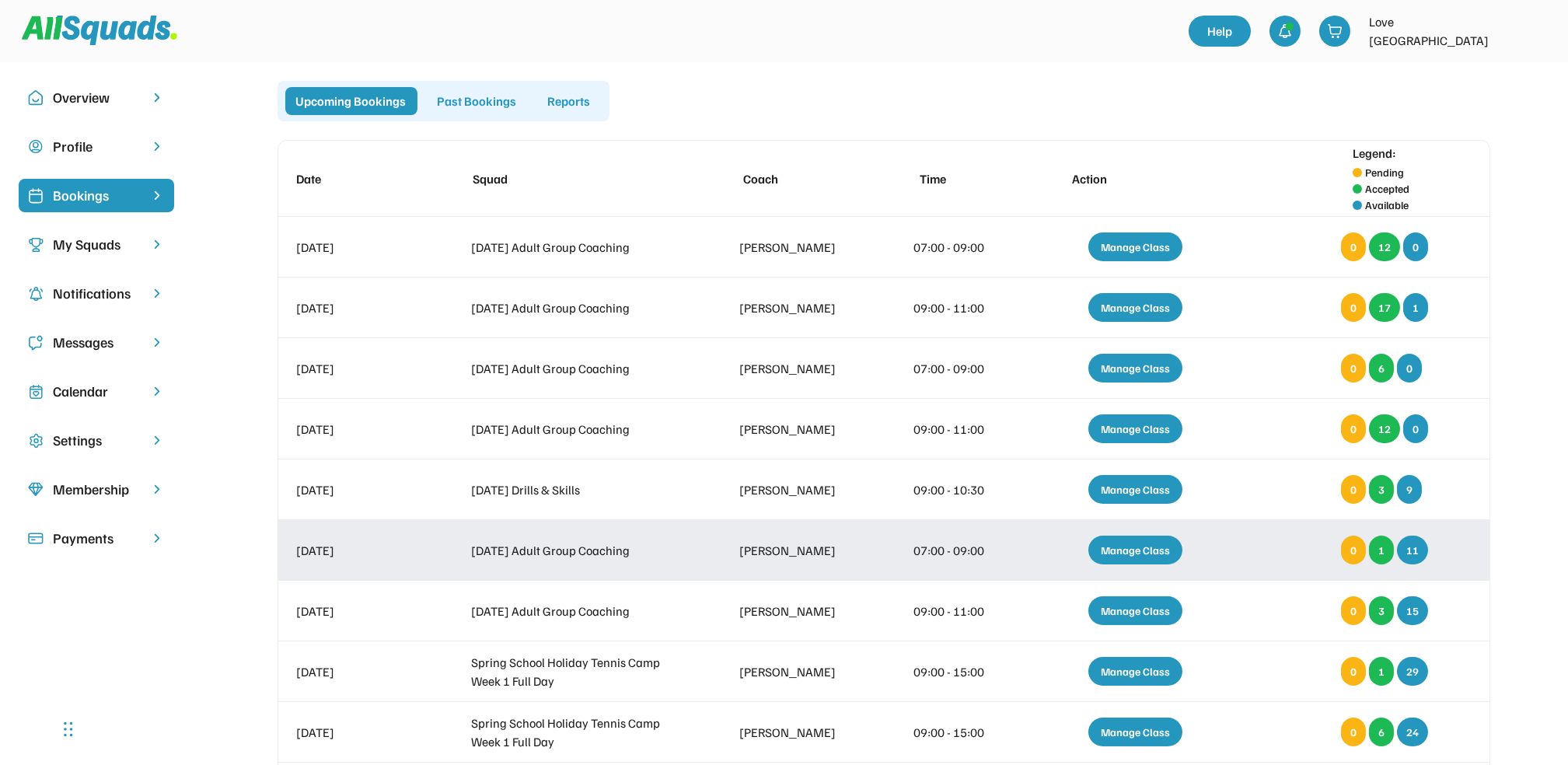
click at [1125, 549] on div "Manage Class" at bounding box center [1135, 549] width 94 height 29
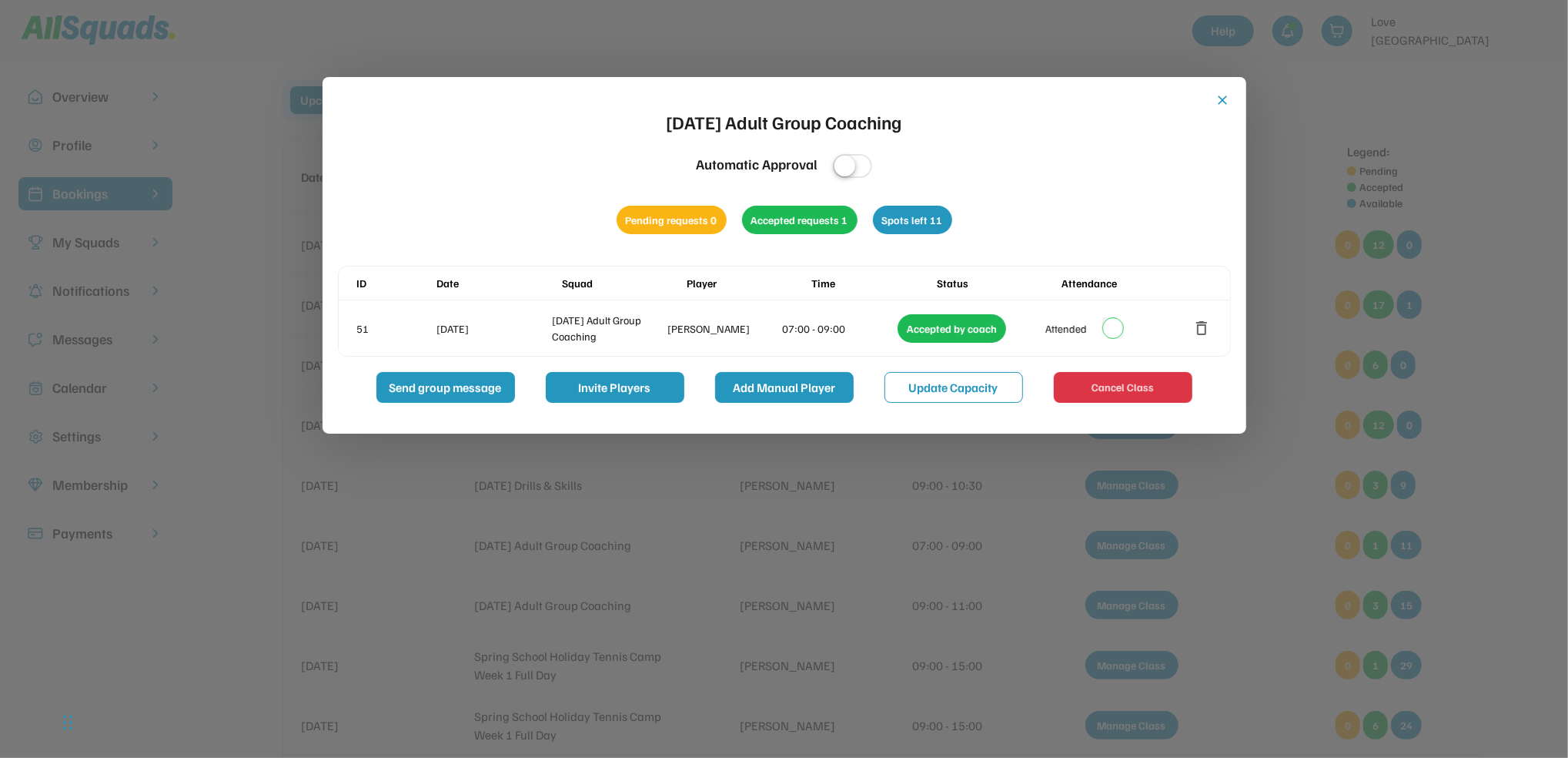
click at [799, 382] on button "Add Manual Player" at bounding box center [784, 388] width 139 height 31
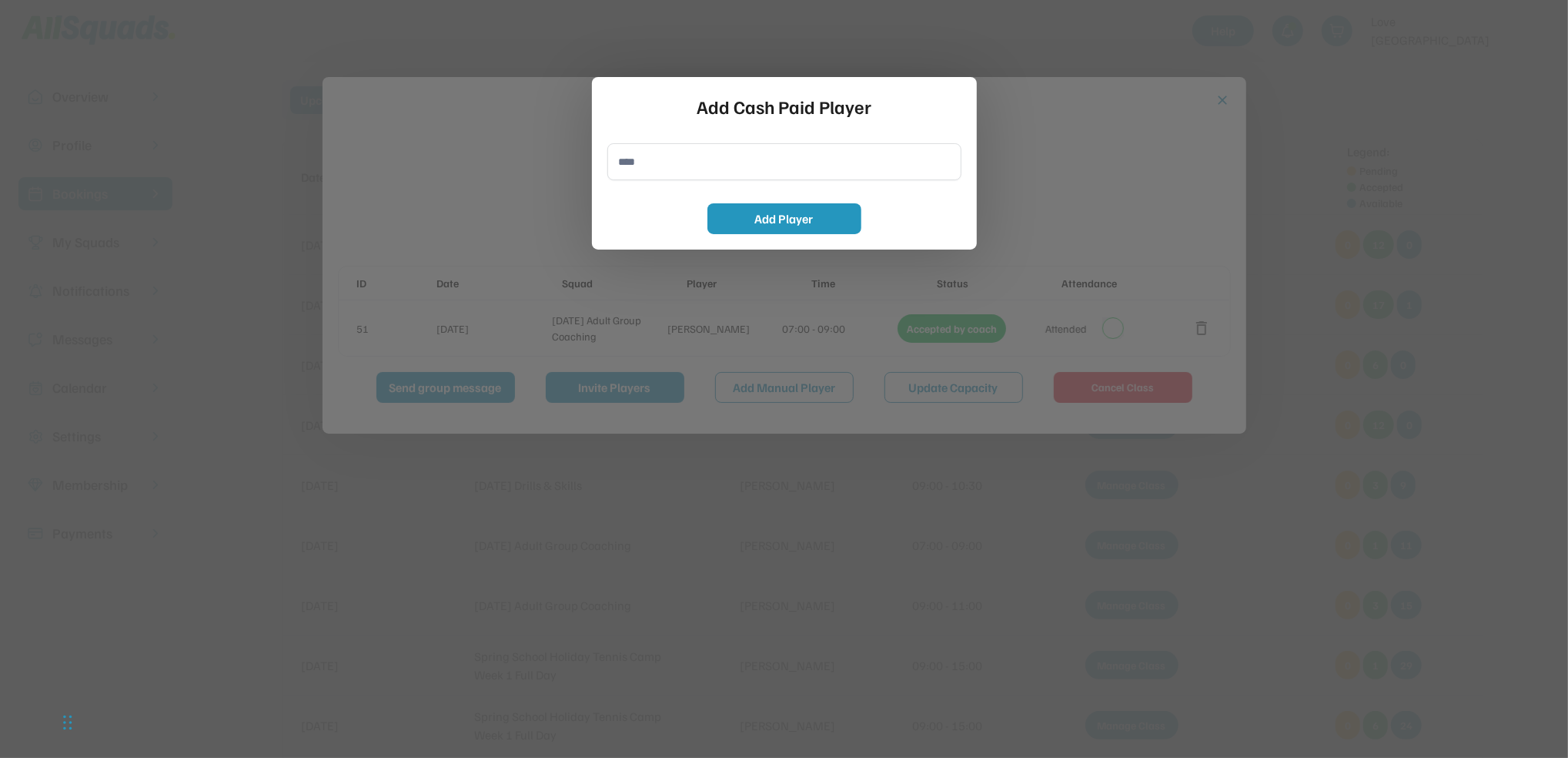
click at [635, 162] on input "input" at bounding box center [784, 162] width 354 height 37
type input "**********"
click at [745, 236] on div "Add Cash Paid Player Add Player" at bounding box center [784, 163] width 385 height 172
click at [746, 229] on button "Add Player" at bounding box center [784, 219] width 154 height 31
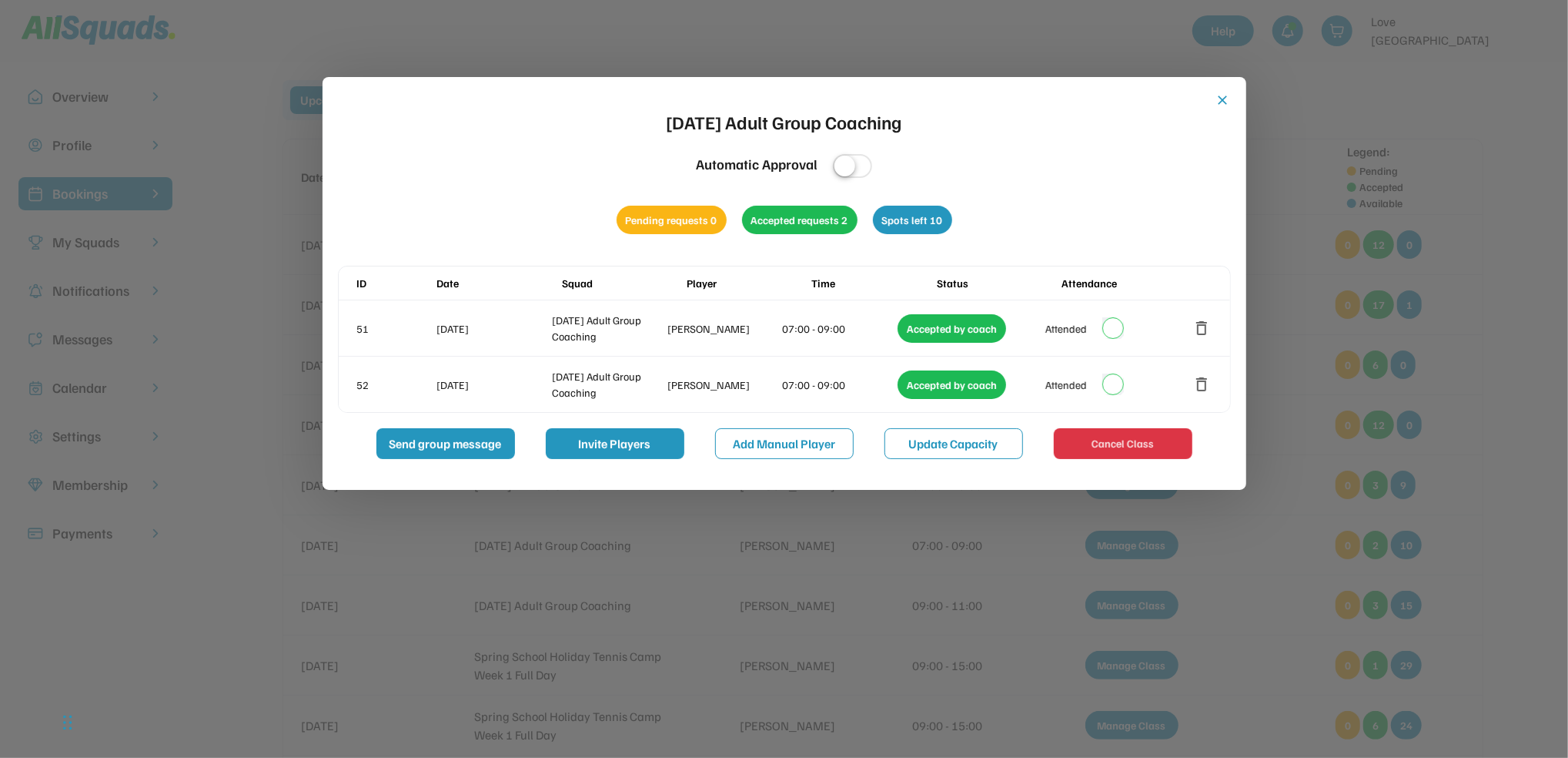
click at [1225, 106] on button "close" at bounding box center [1223, 100] width 15 height 15
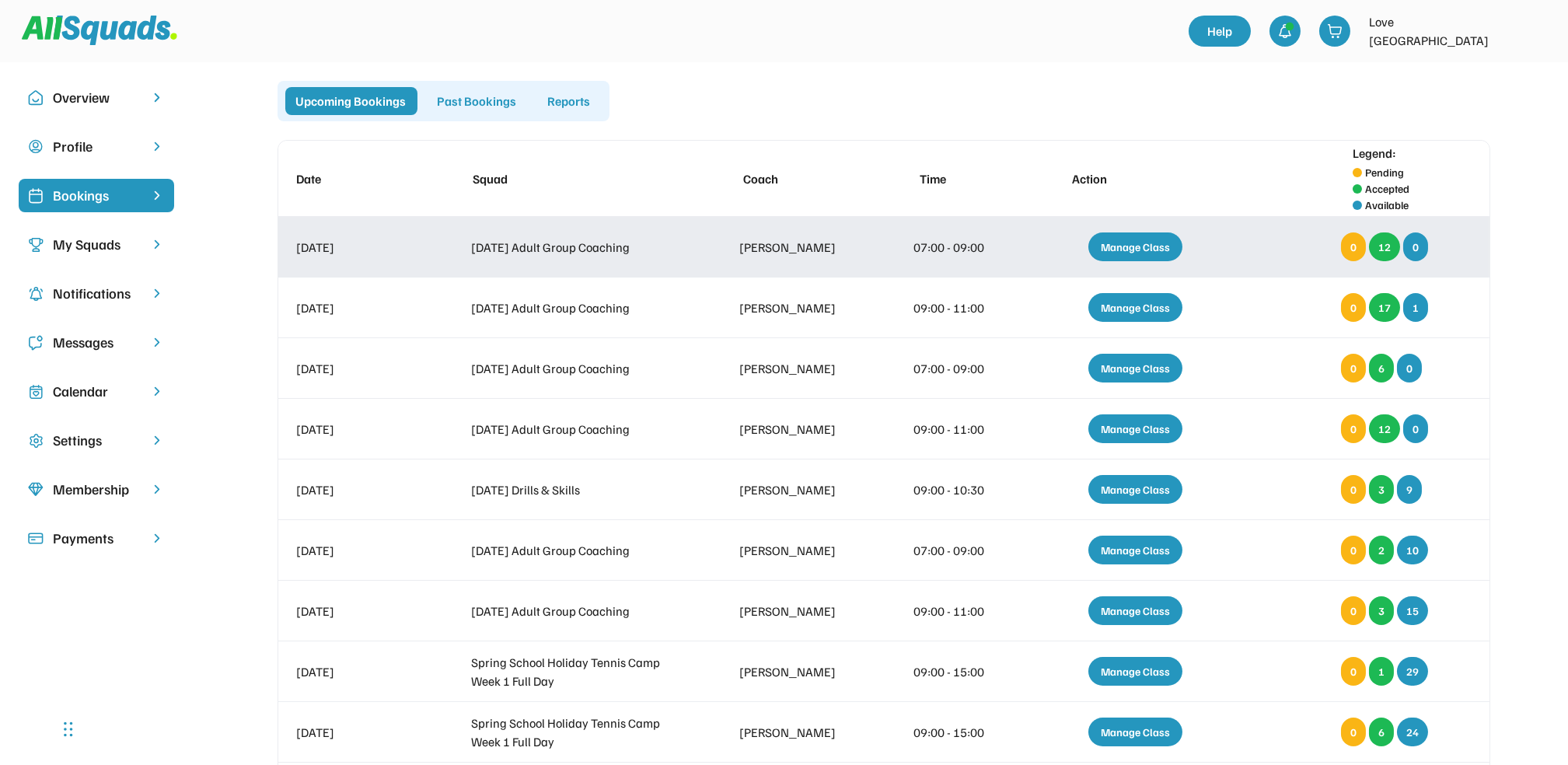
click at [1123, 244] on div "Manage Class" at bounding box center [1135, 247] width 94 height 29
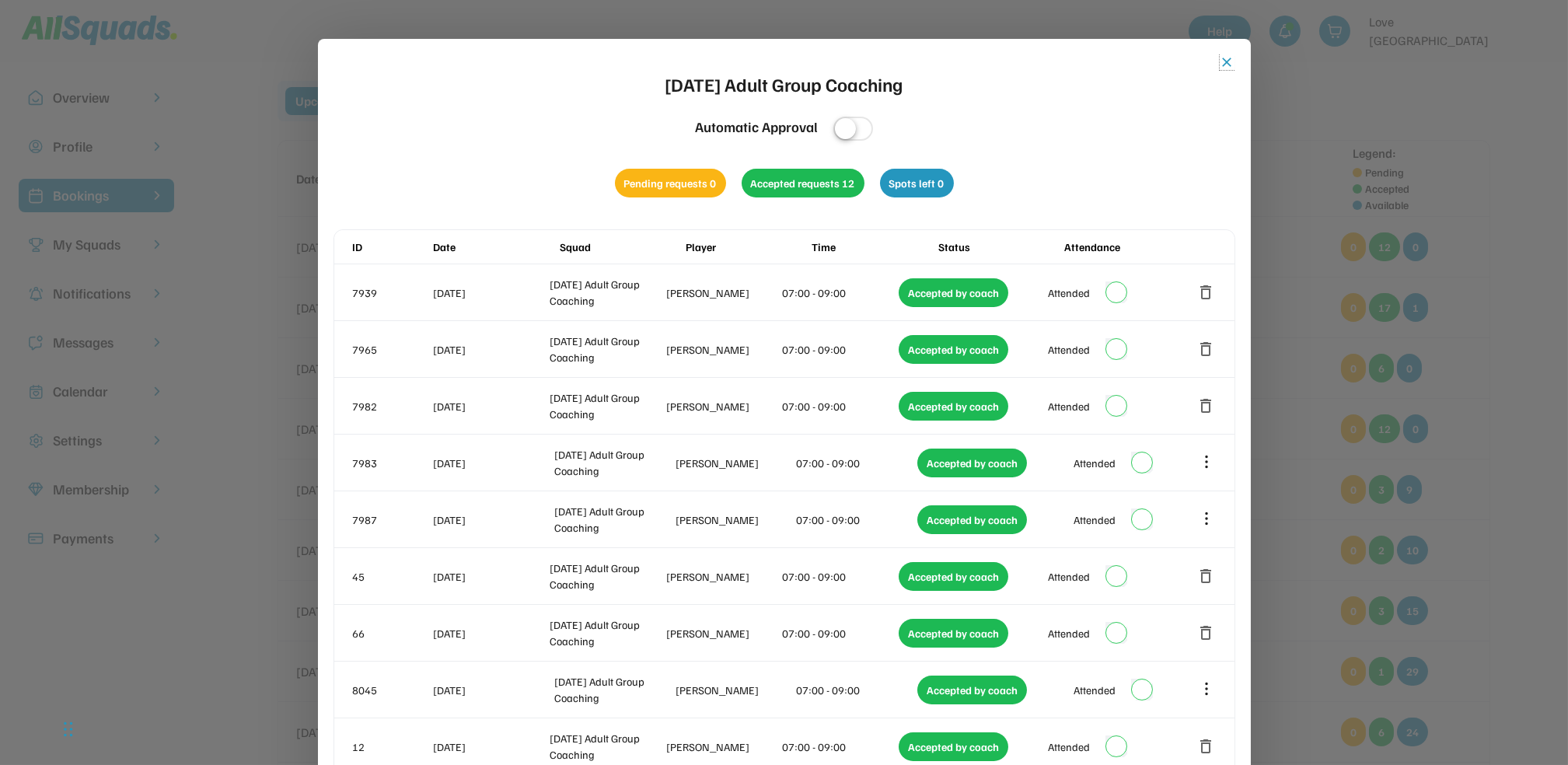
click at [1227, 61] on button "close" at bounding box center [1228, 61] width 16 height 16
